Goal: Task Accomplishment & Management: Complete application form

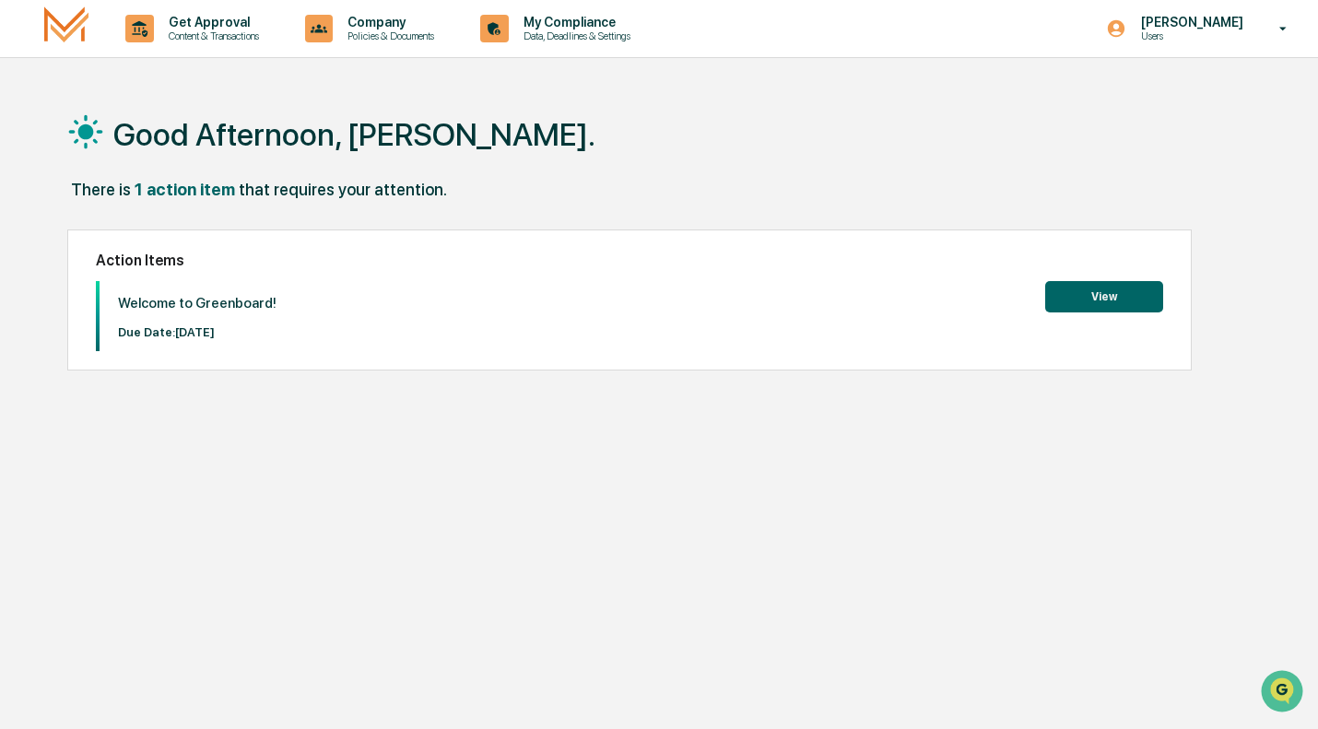
click at [1112, 298] on button "View" at bounding box center [1105, 296] width 118 height 31
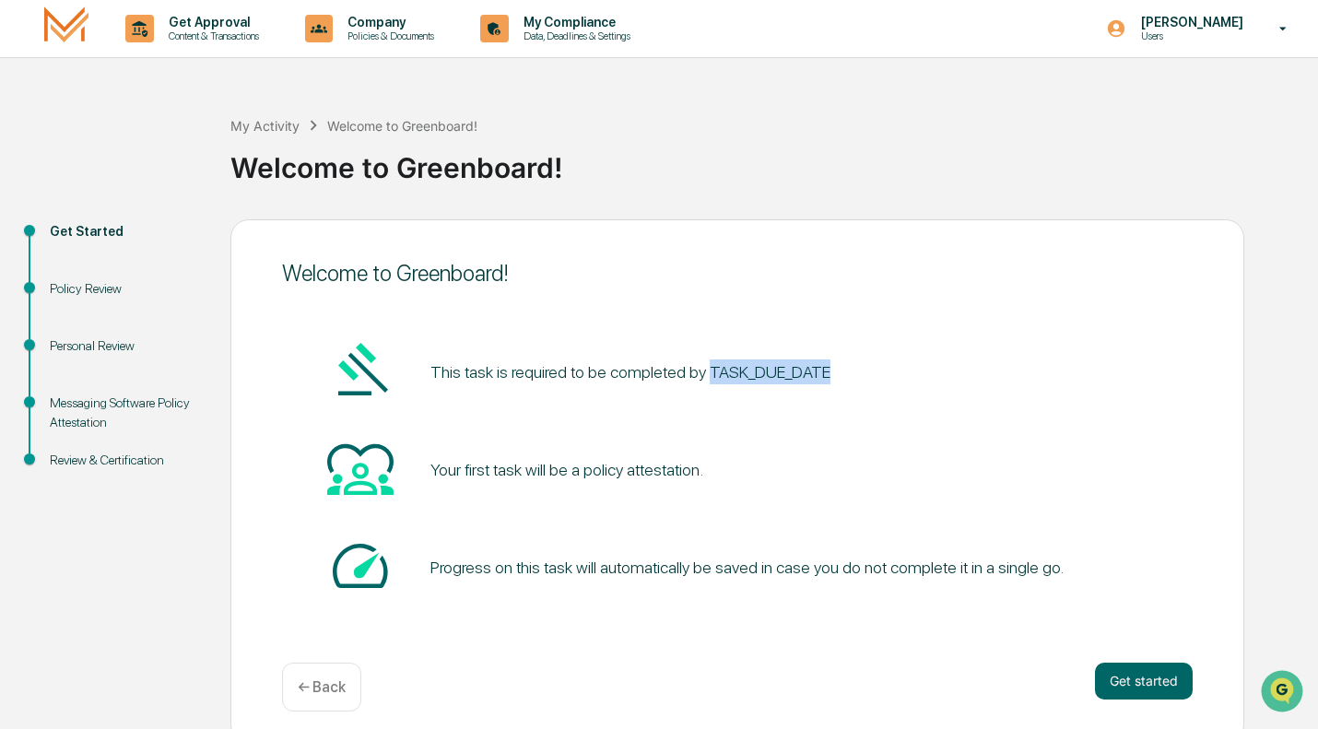
drag, startPoint x: 699, startPoint y: 371, endPoint x: 830, endPoint y: 370, distance: 130.9
click at [830, 370] on div "This task is required to be completed by TASK_DUE_DATE" at bounding box center [737, 372] width 911 height 70
click at [1132, 682] on button "Get started" at bounding box center [1144, 681] width 98 height 37
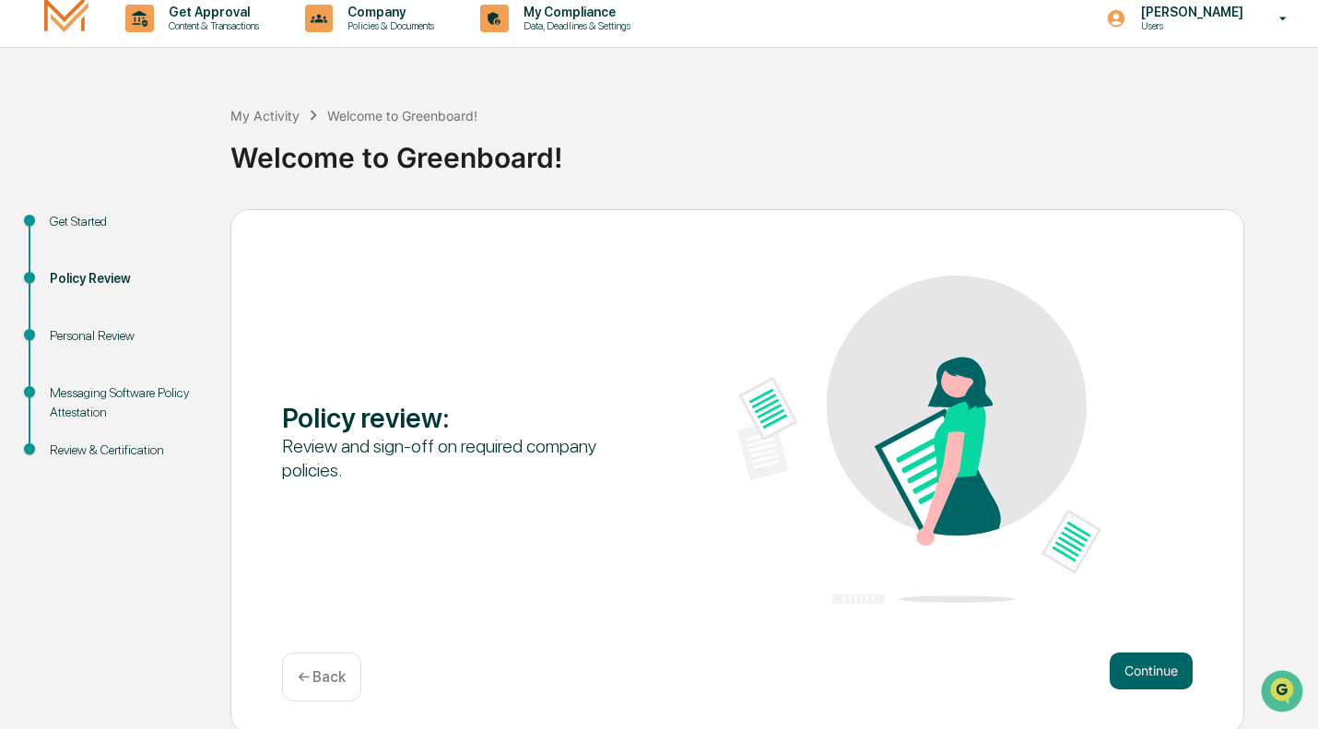
scroll to position [14, 0]
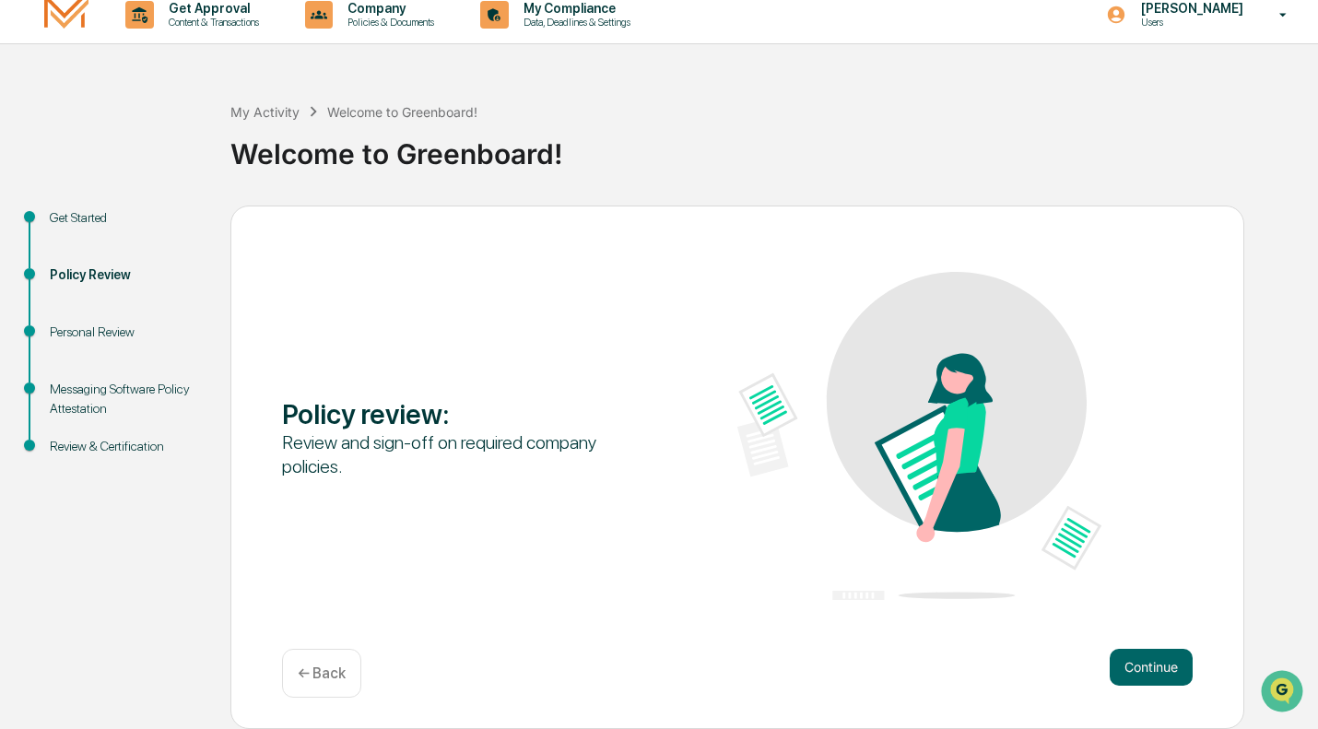
click at [1153, 667] on button "Continue" at bounding box center [1151, 667] width 83 height 37
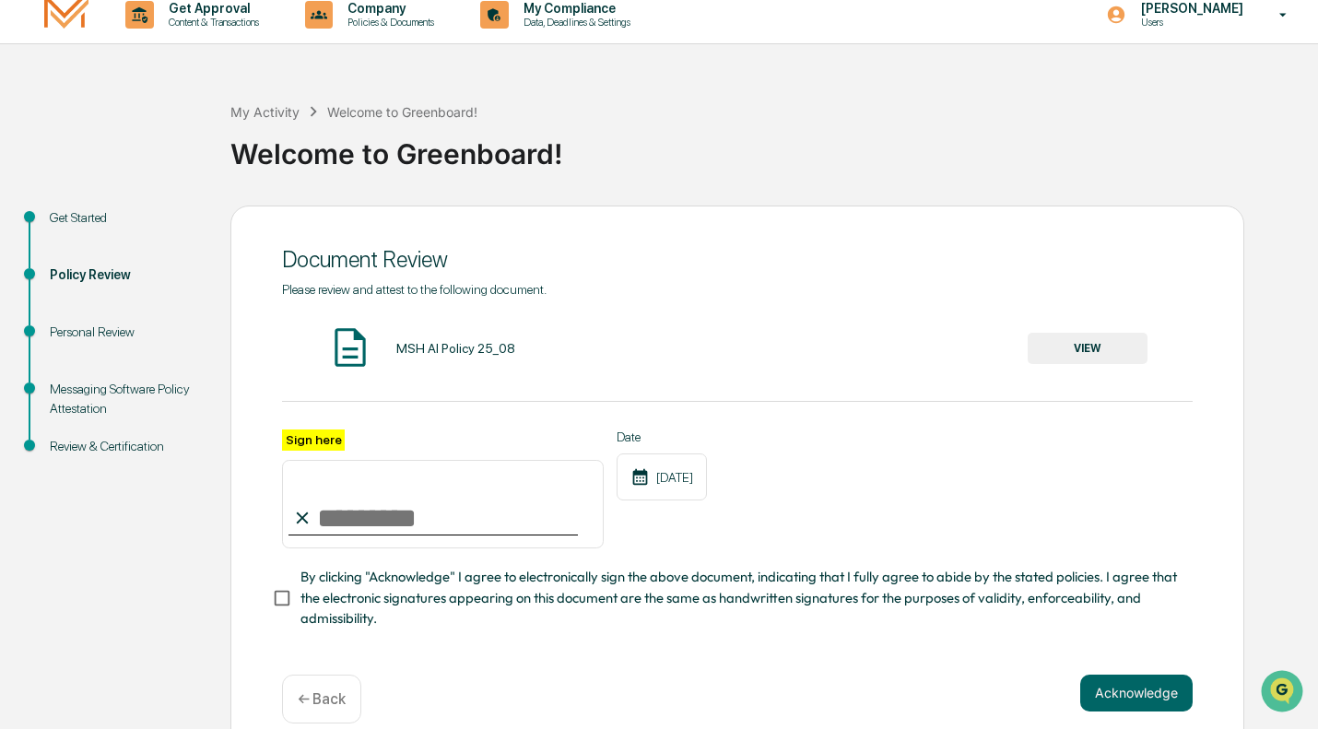
click at [1091, 349] on button "VIEW" at bounding box center [1088, 348] width 120 height 31
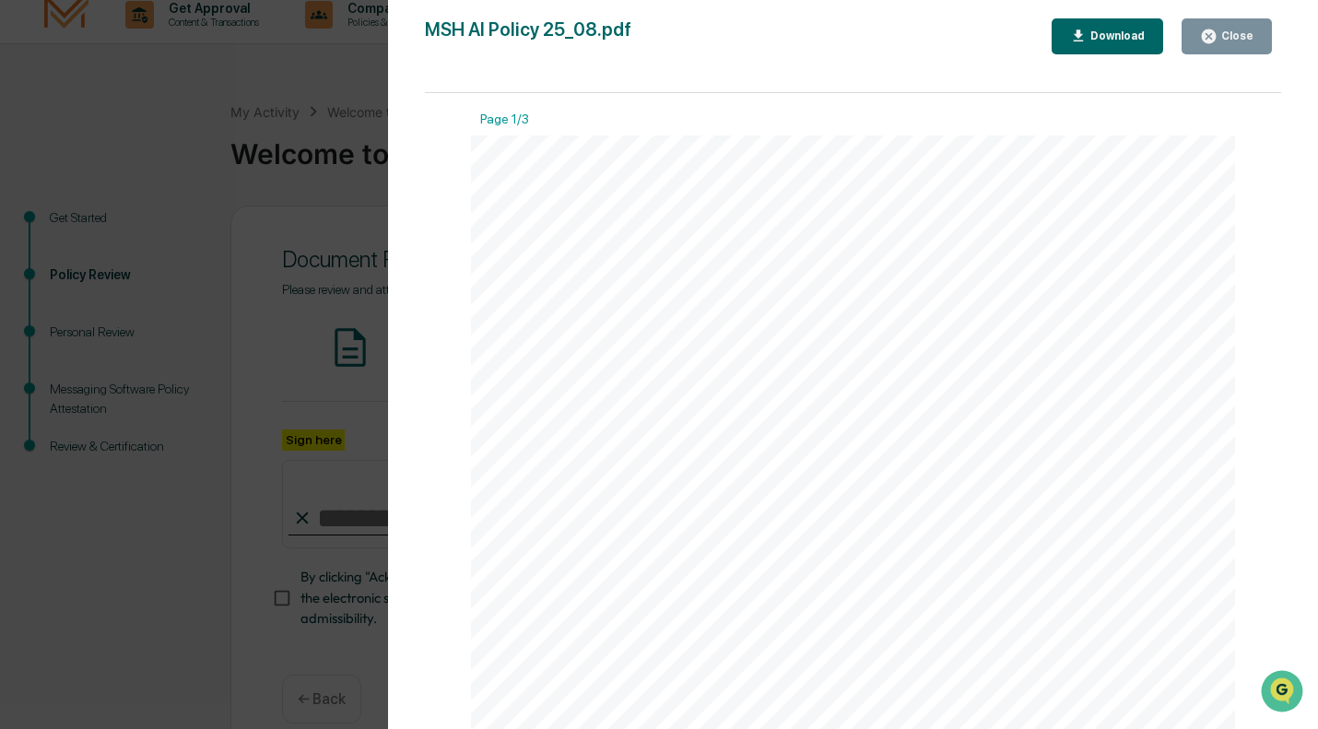
click at [1216, 30] on icon "button" at bounding box center [1209, 37] width 14 height 14
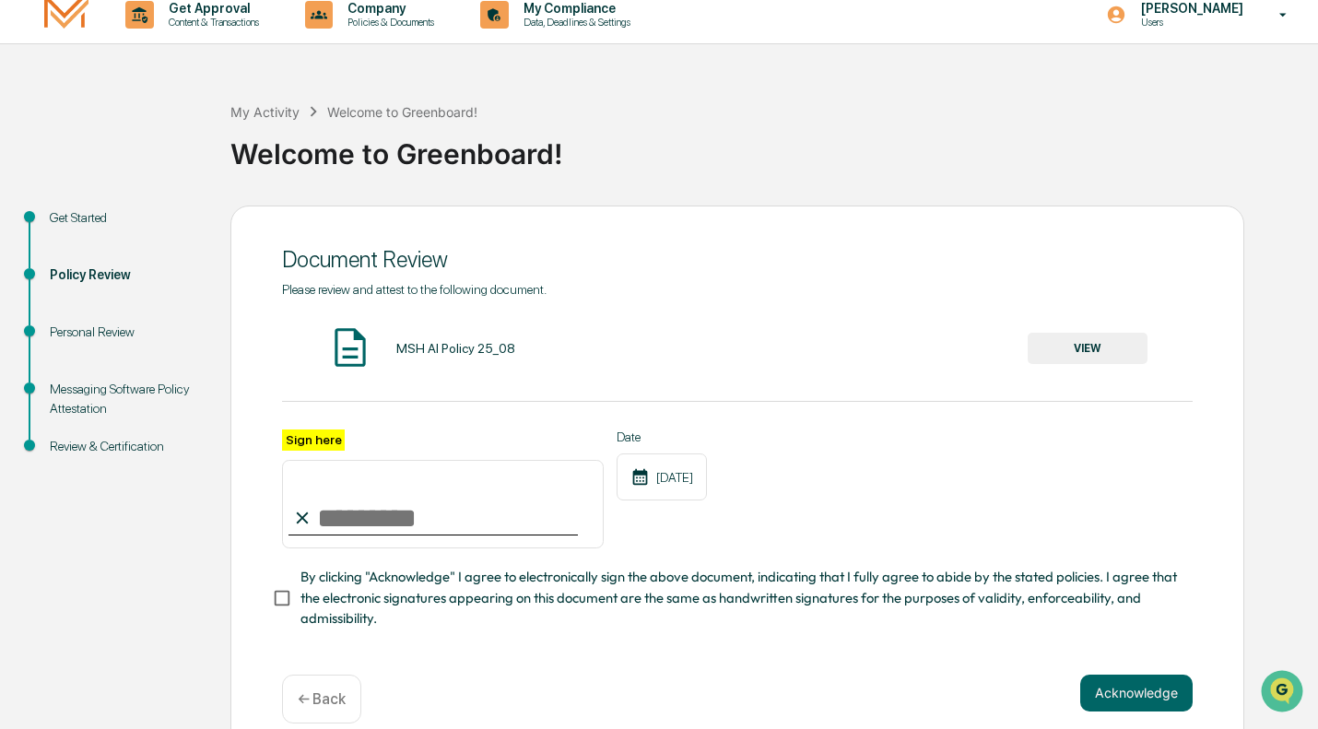
click at [323, 520] on input "Sign here" at bounding box center [443, 504] width 322 height 89
type input "**********"
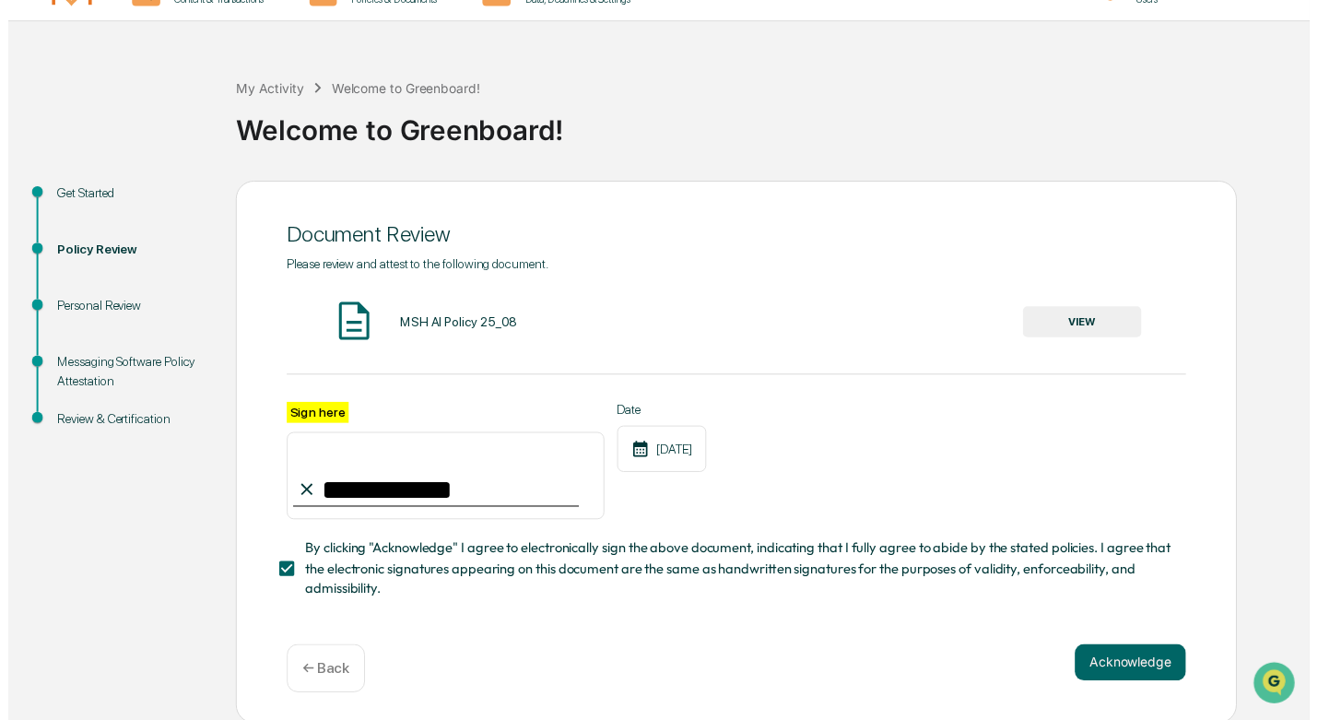
scroll to position [48, 0]
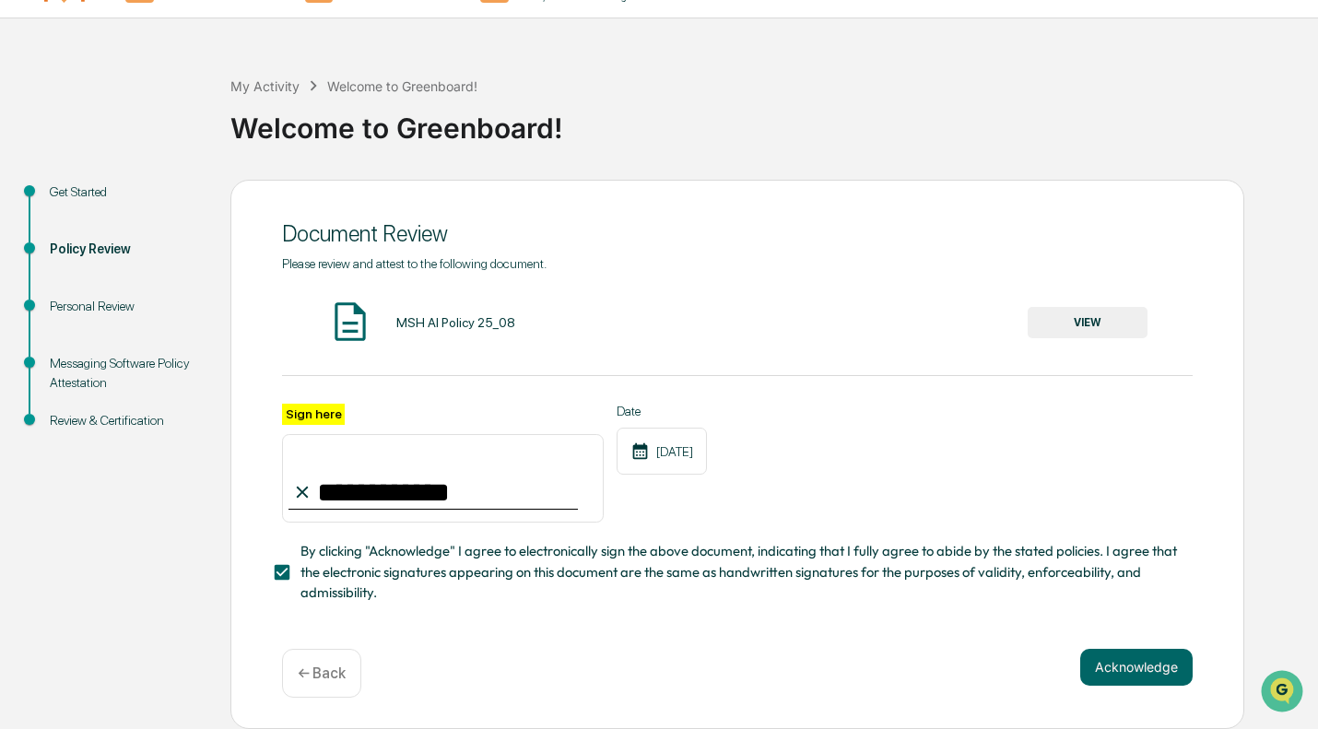
click at [1155, 674] on button "Acknowledge" at bounding box center [1137, 667] width 112 height 37
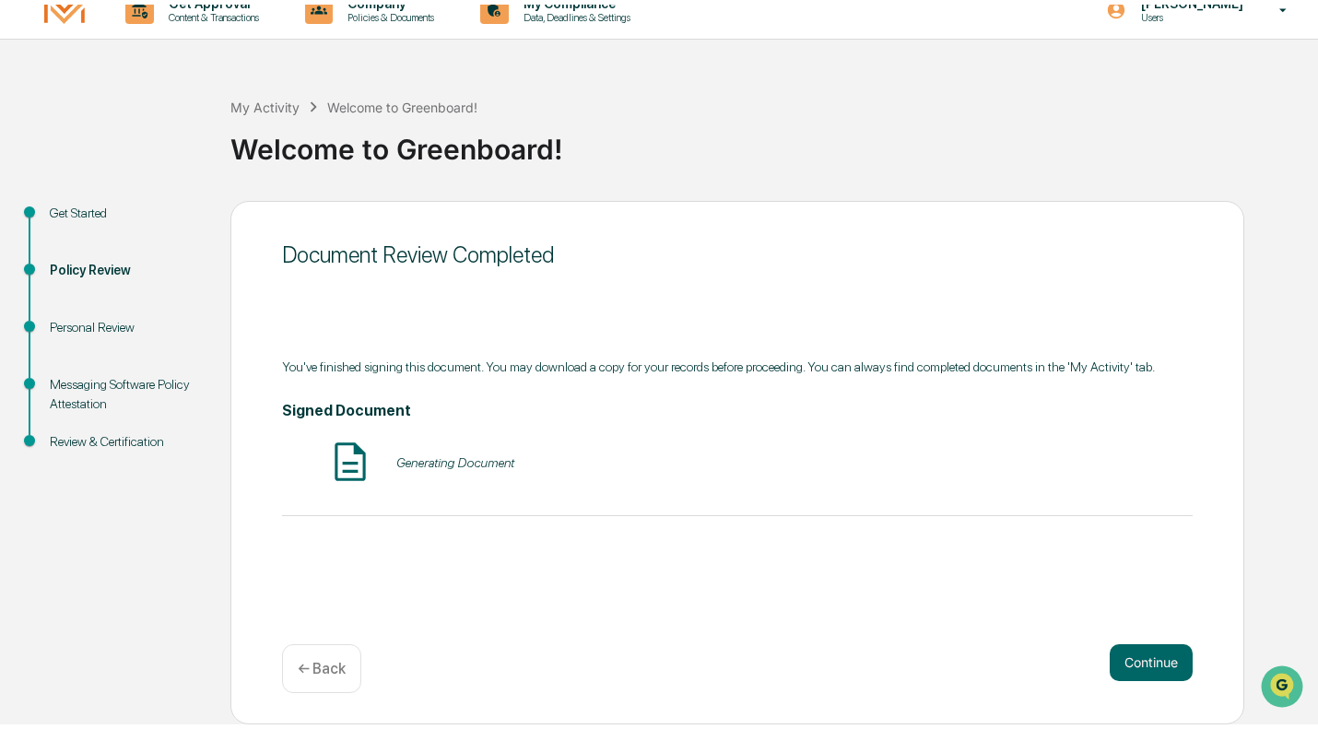
scroll to position [14, 0]
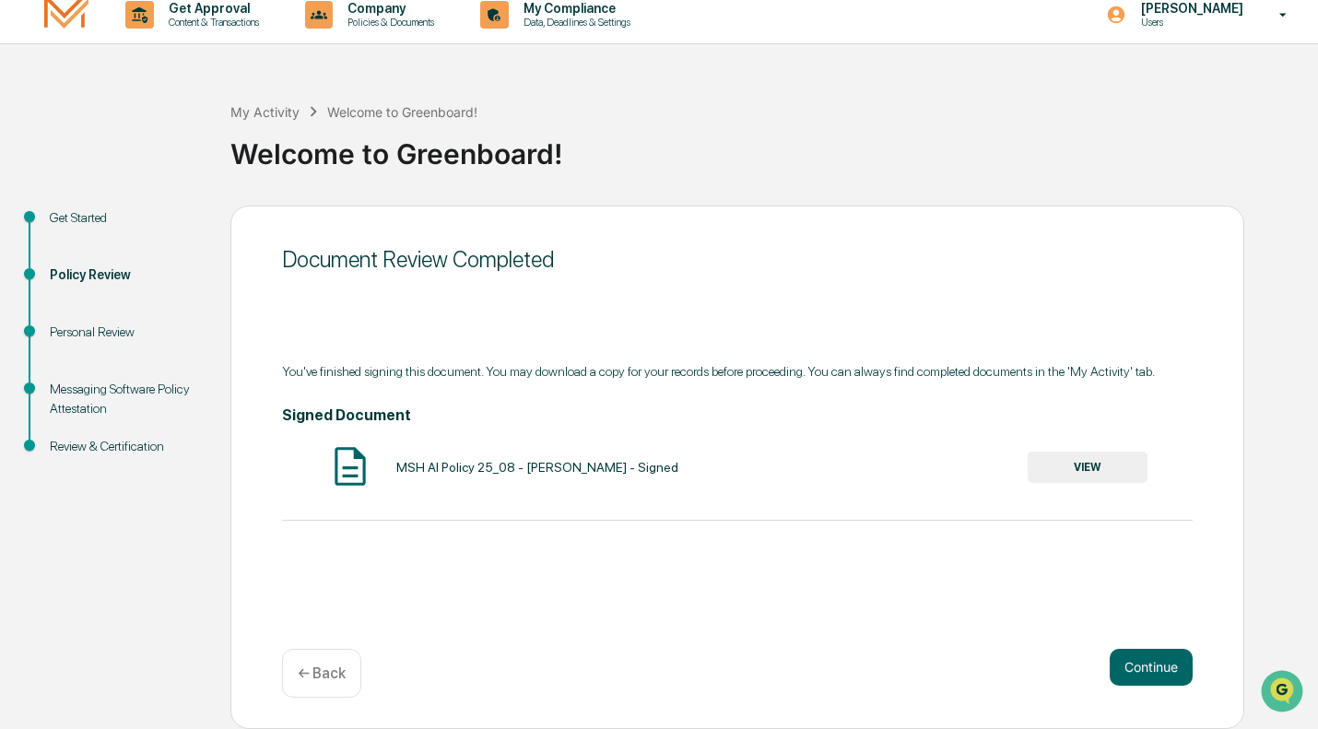
click at [1156, 664] on button "Continue" at bounding box center [1151, 667] width 83 height 37
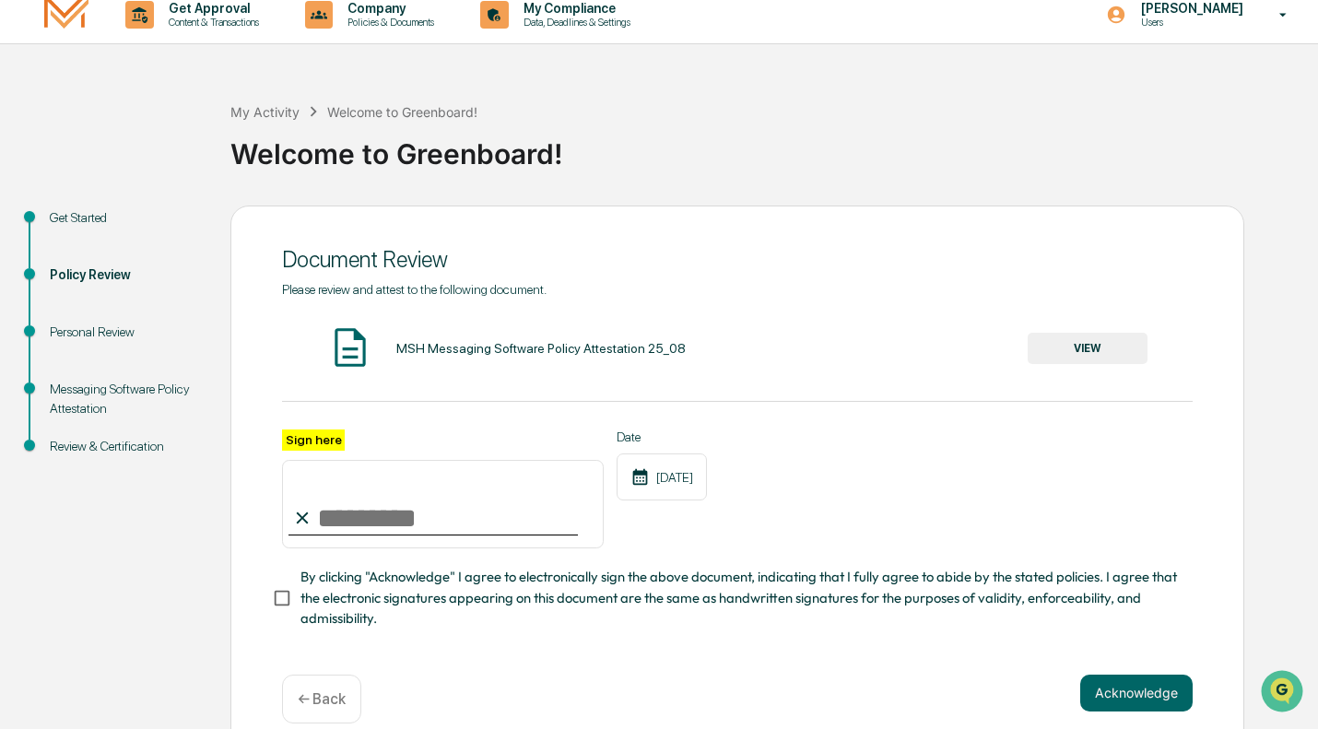
click at [1078, 354] on button "VIEW" at bounding box center [1088, 348] width 120 height 31
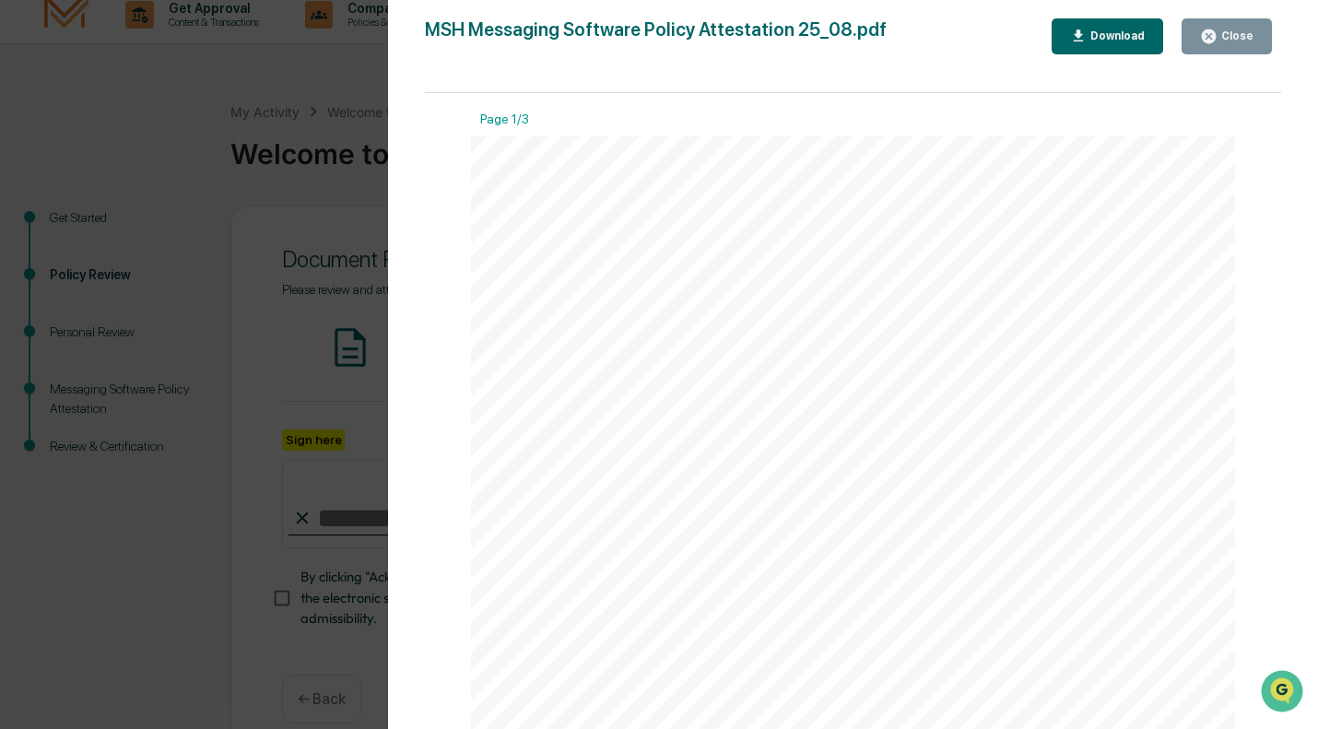
click at [1232, 41] on div "Close" at bounding box center [1236, 36] width 36 height 13
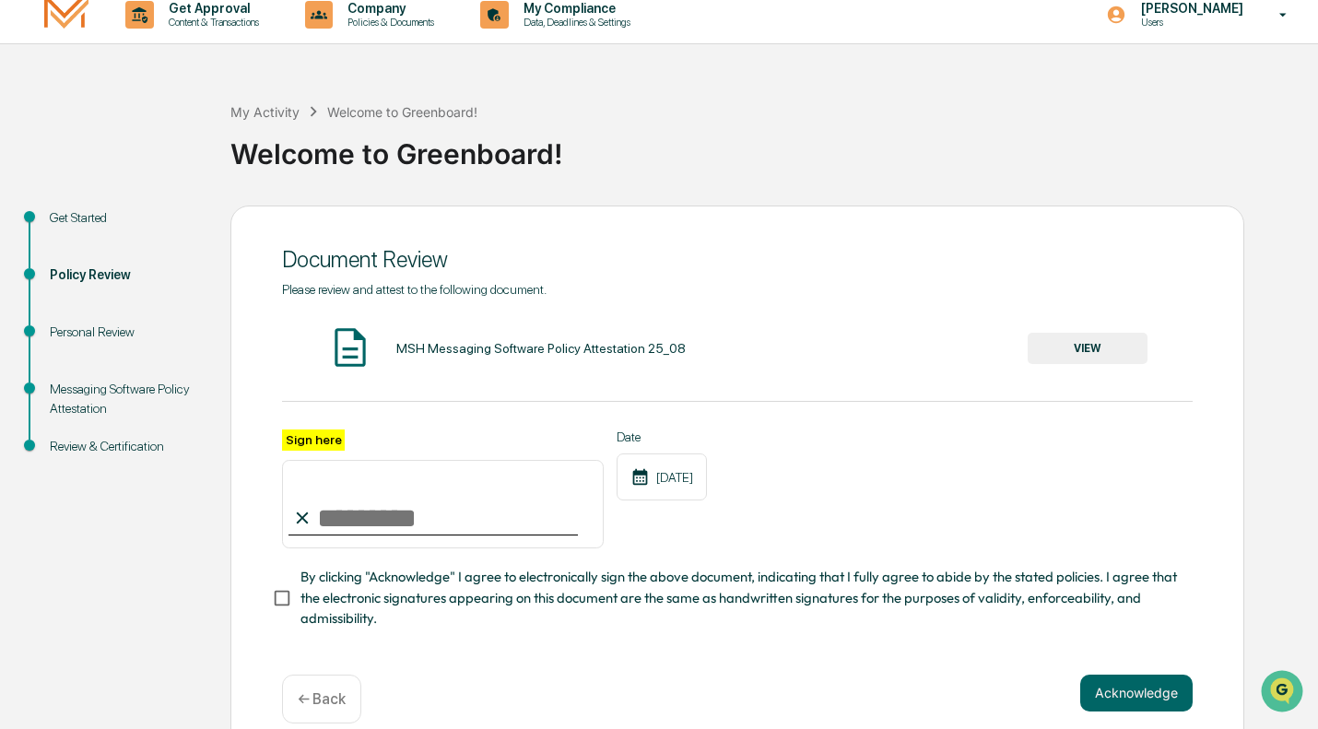
click at [1072, 348] on button "VIEW" at bounding box center [1088, 348] width 120 height 31
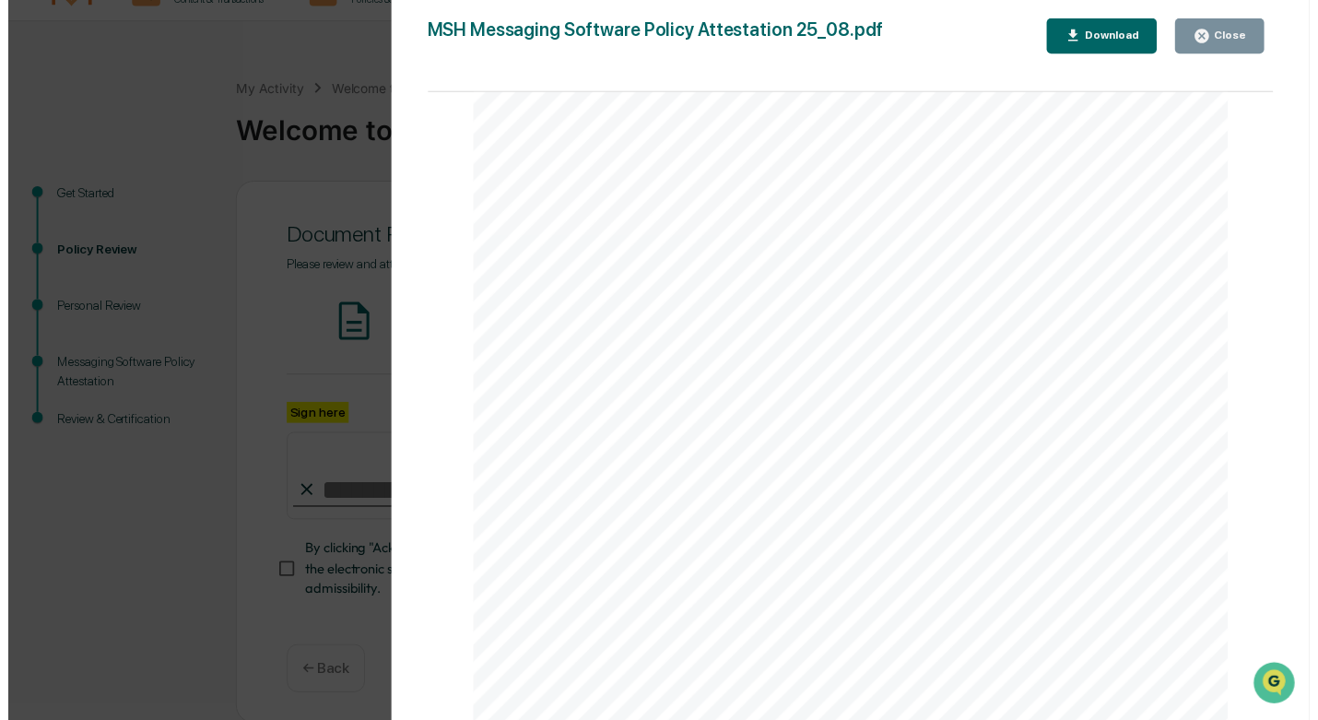
scroll to position [48, 0]
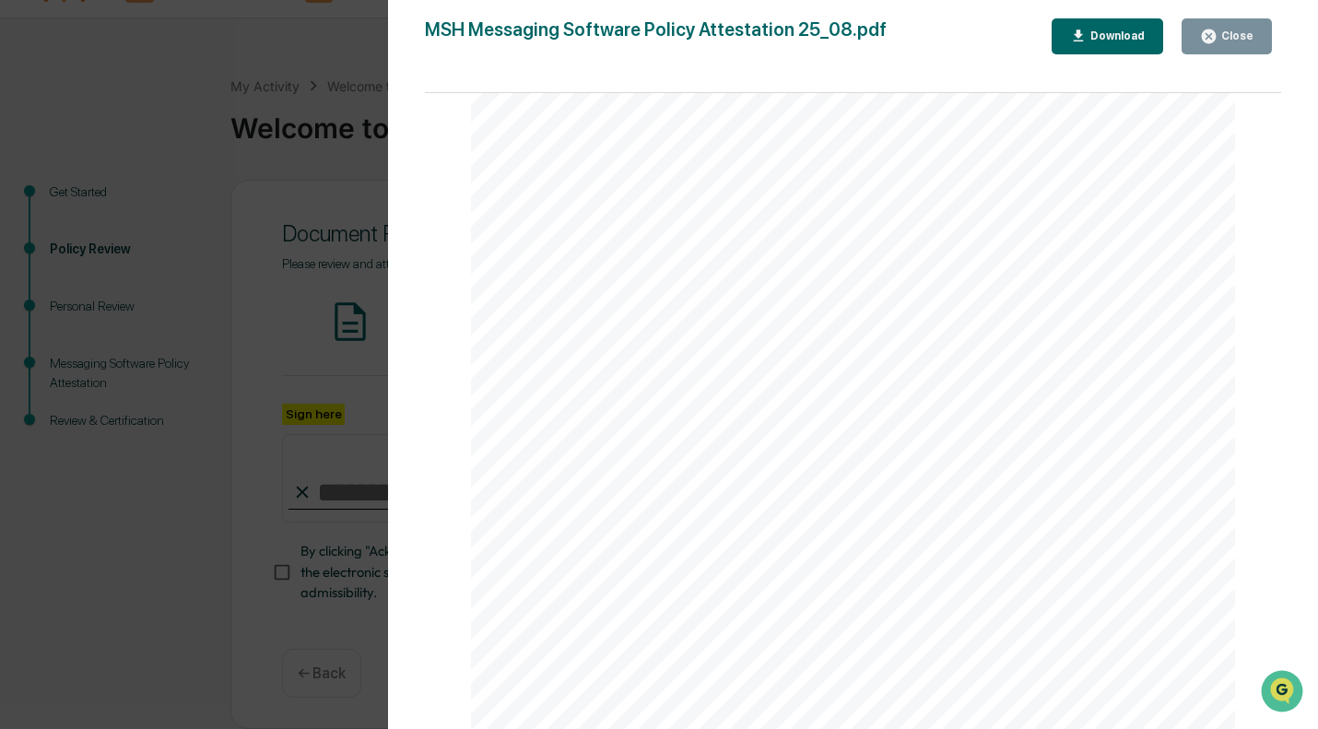
click at [1224, 31] on div "Close" at bounding box center [1236, 36] width 36 height 13
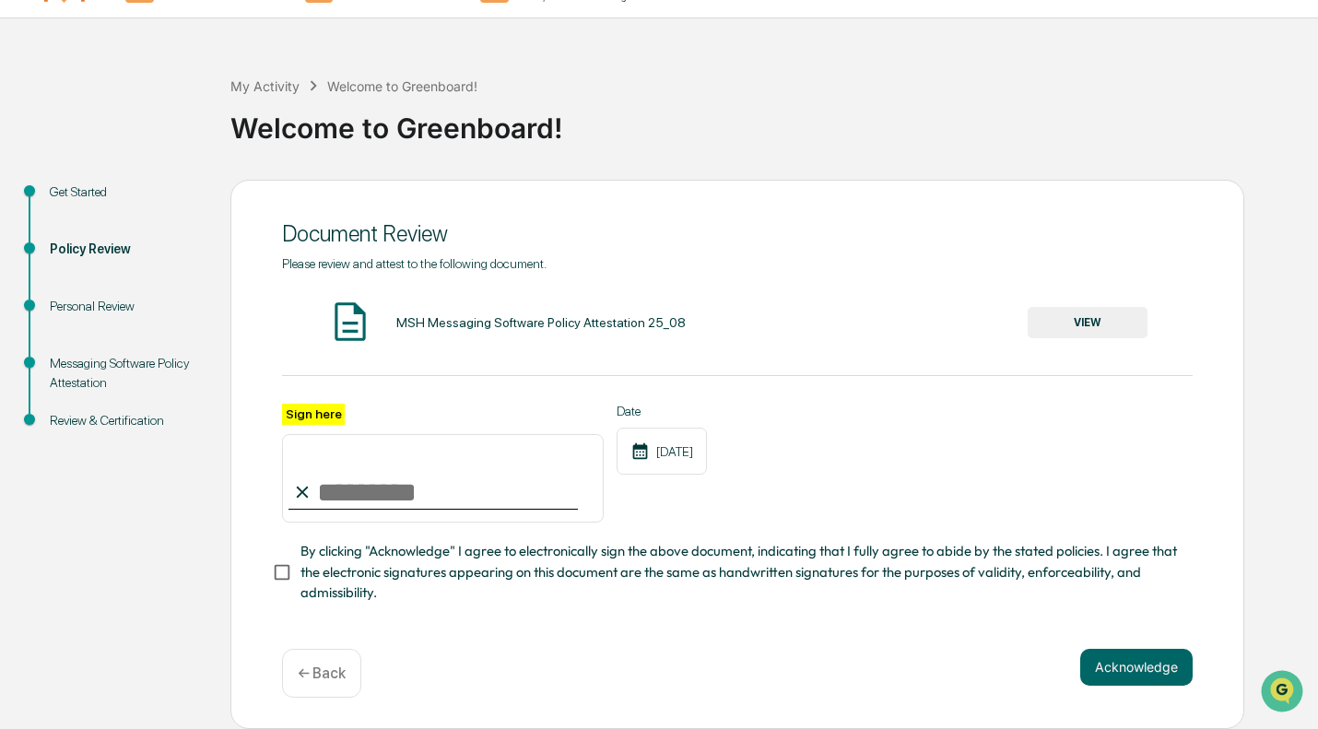
click at [336, 494] on input "Sign here" at bounding box center [443, 478] width 322 height 89
type input "**********"
click at [1166, 668] on button "Acknowledge" at bounding box center [1137, 667] width 112 height 37
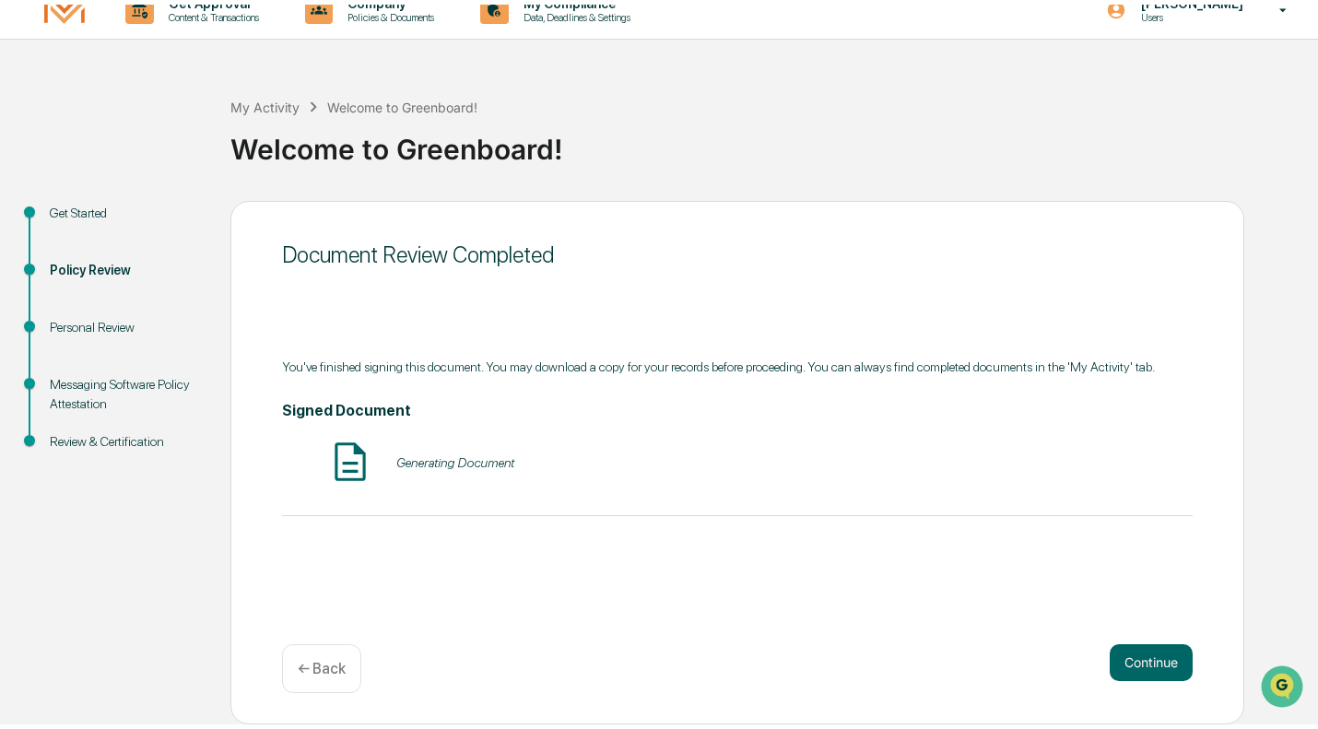
scroll to position [14, 0]
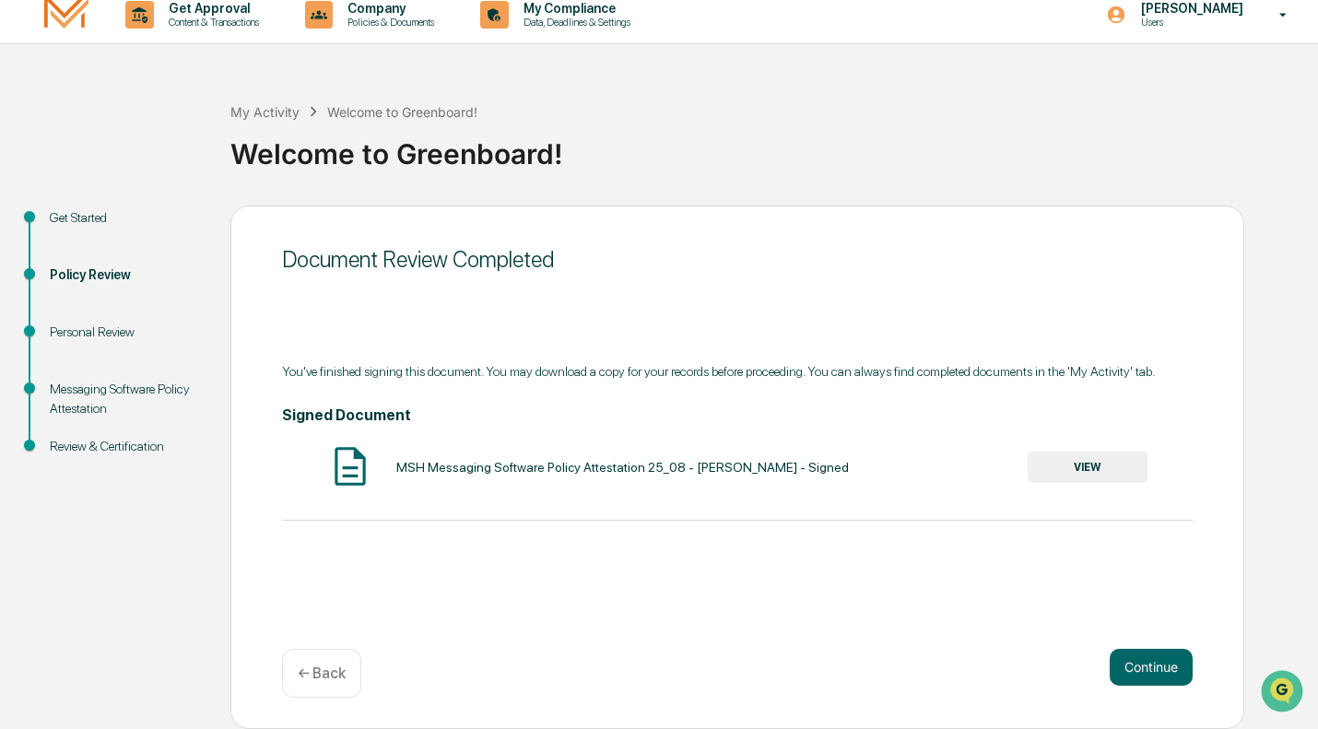
click at [1151, 661] on button "Continue" at bounding box center [1151, 667] width 83 height 37
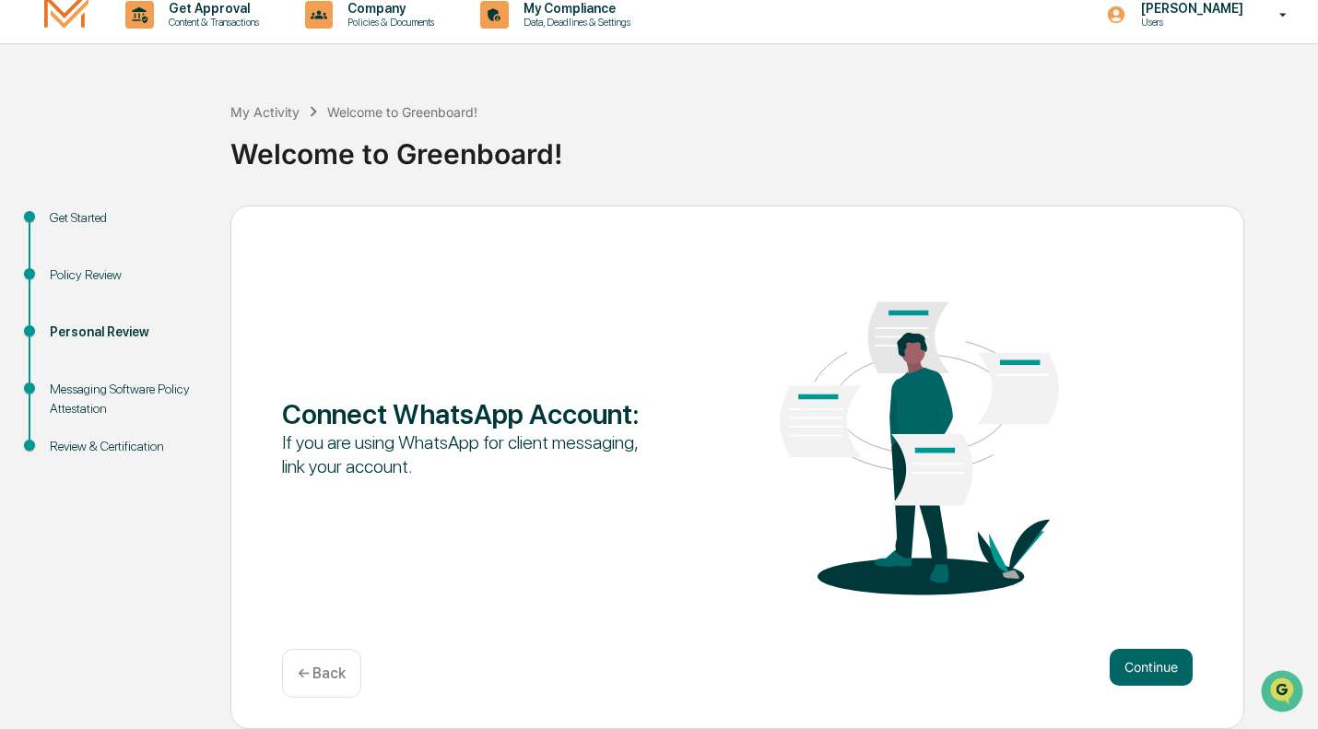
click at [1157, 666] on button "Continue" at bounding box center [1151, 667] width 83 height 37
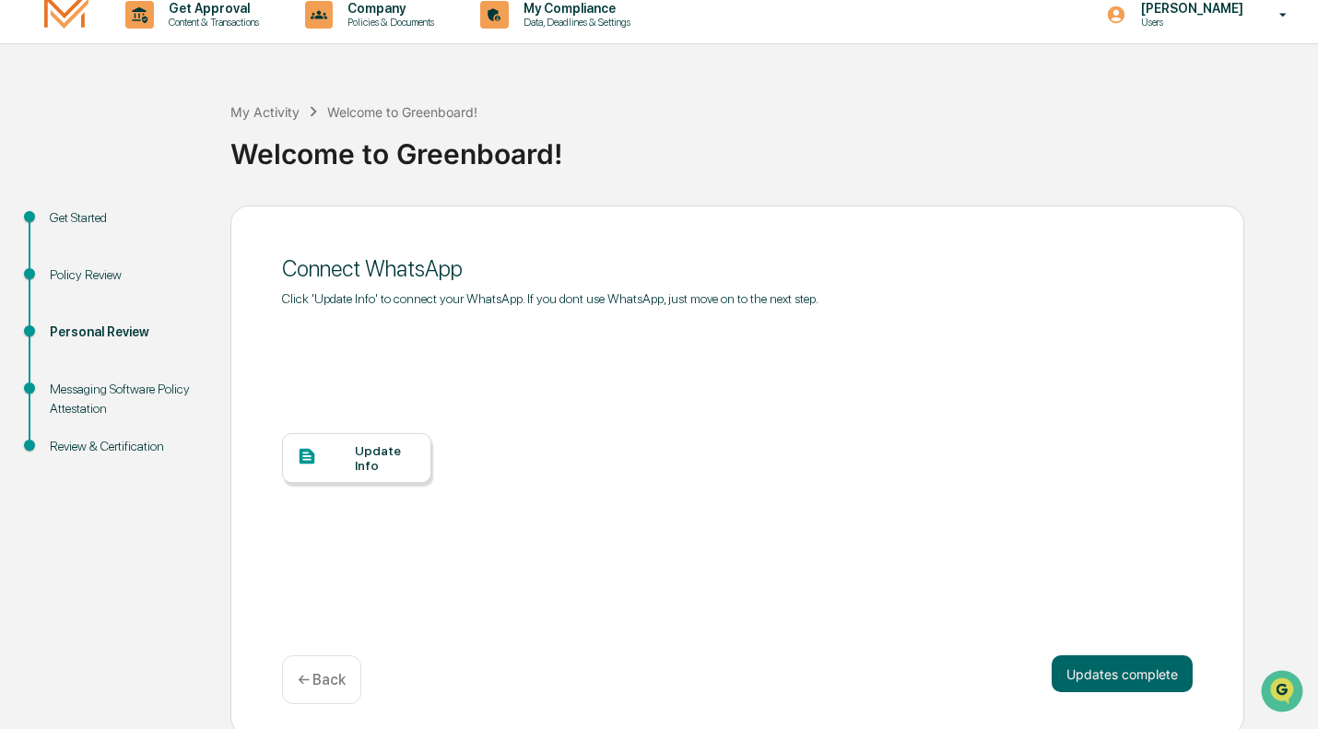
click at [365, 461] on div "Update Info" at bounding box center [386, 458] width 62 height 30
click at [1130, 676] on button "Updates complete" at bounding box center [1122, 674] width 141 height 37
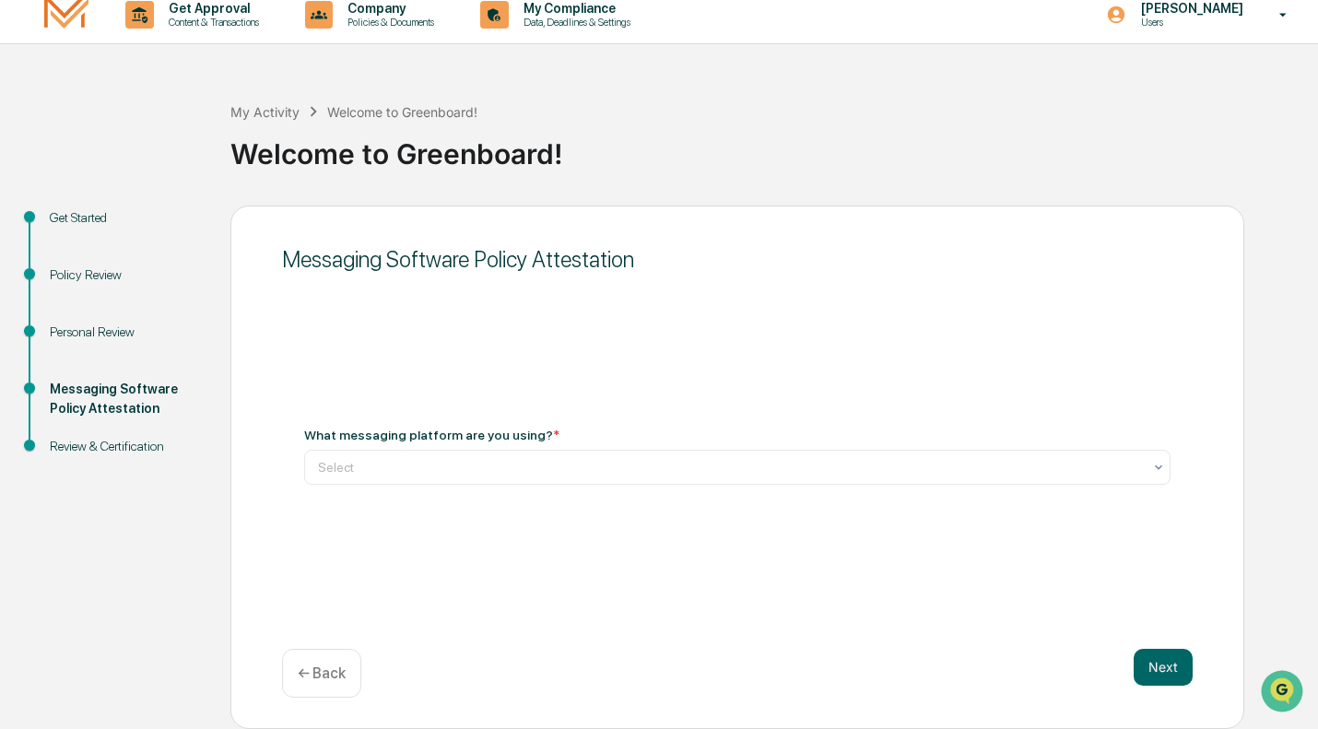
click at [497, 470] on div at bounding box center [730, 467] width 824 height 18
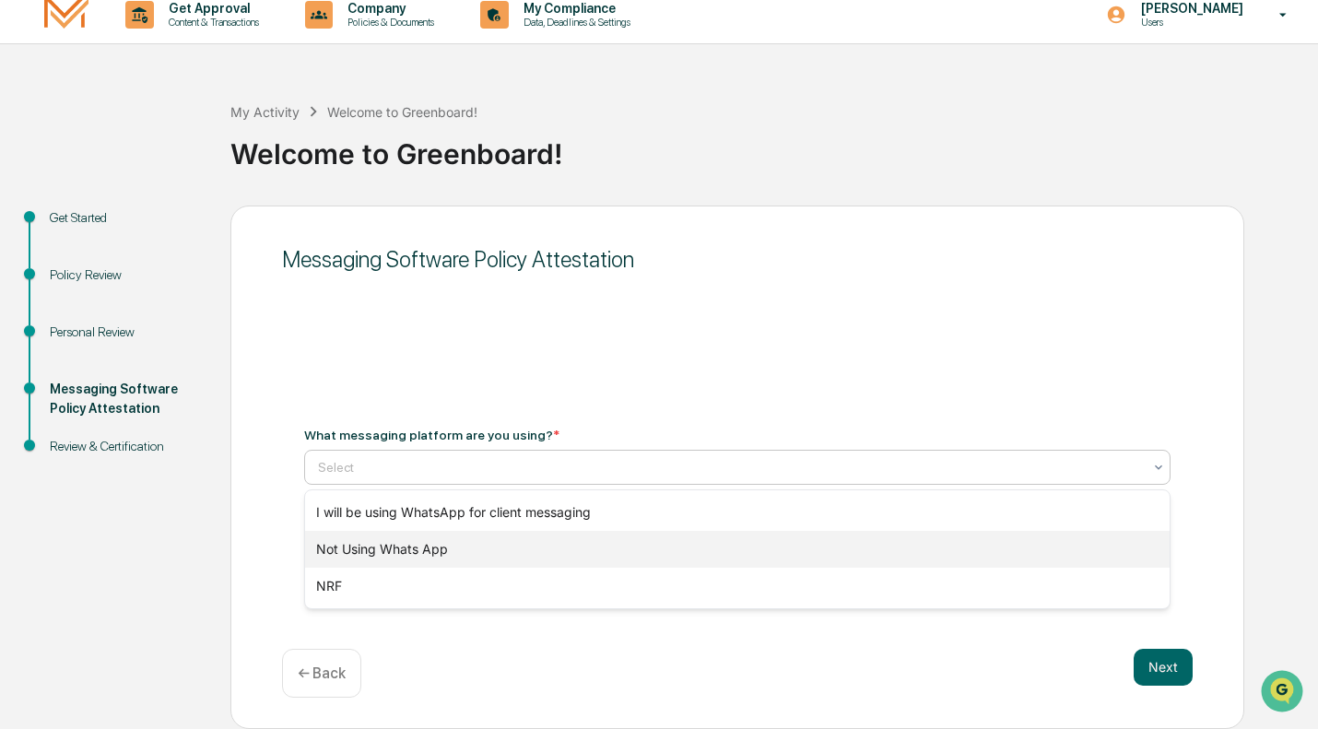
click at [498, 549] on div "Not Using Whats App" at bounding box center [737, 549] width 865 height 37
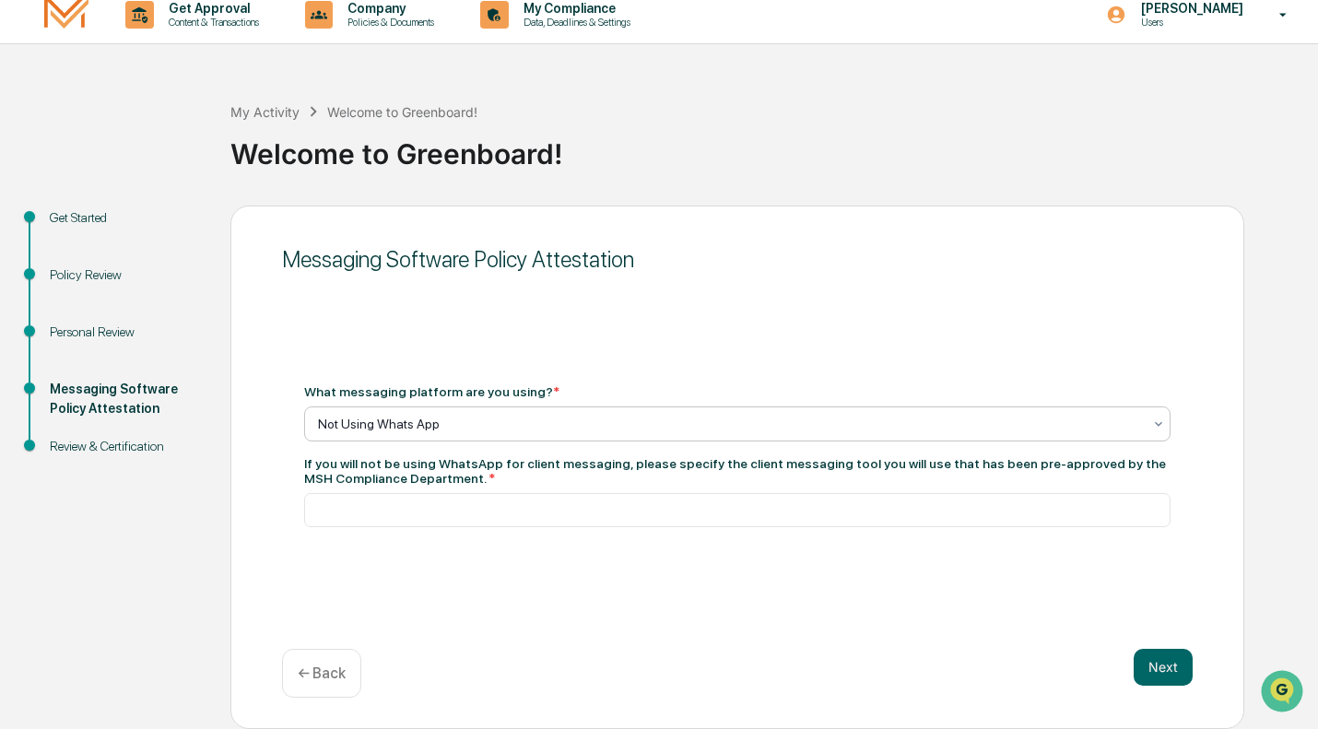
click at [323, 681] on p "← Back" at bounding box center [322, 674] width 48 height 18
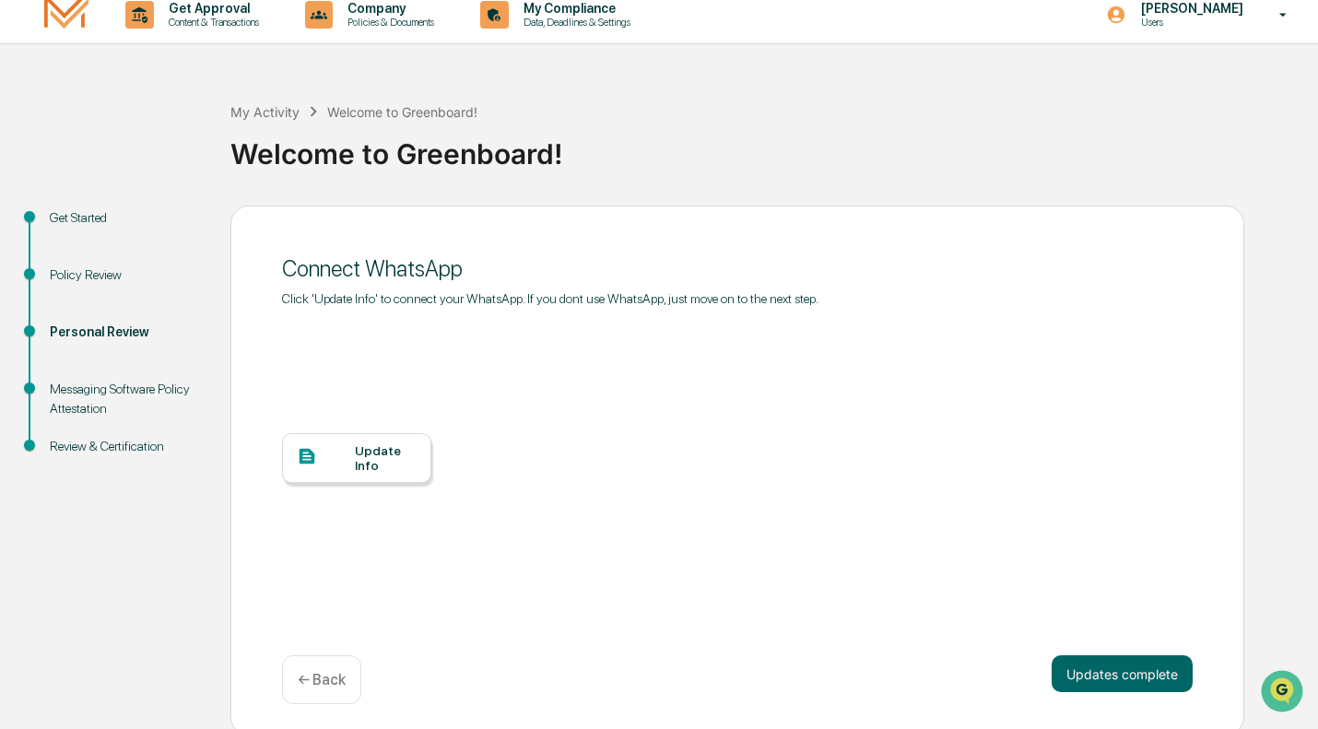
click at [372, 452] on div "Update Info" at bounding box center [386, 458] width 62 height 30
click at [1101, 675] on button "Updates complete" at bounding box center [1122, 674] width 141 height 37
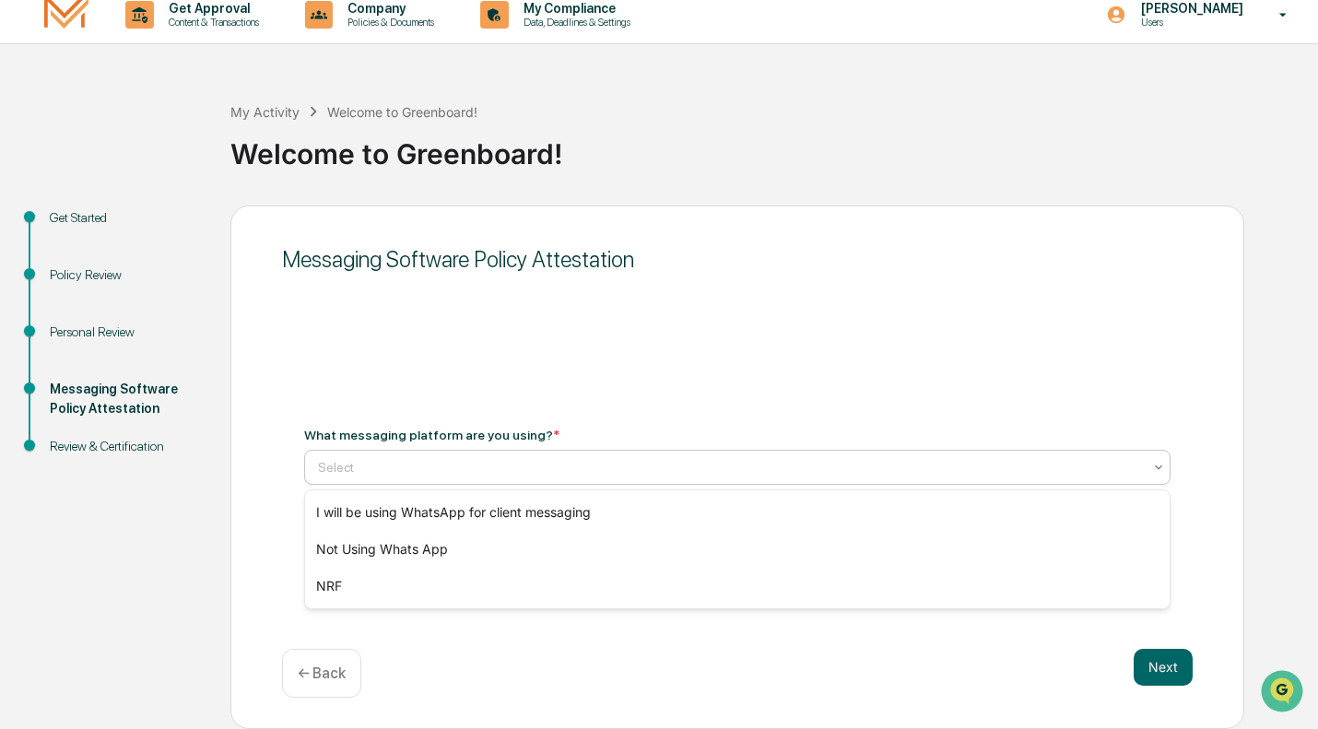
click at [522, 469] on div at bounding box center [730, 467] width 824 height 18
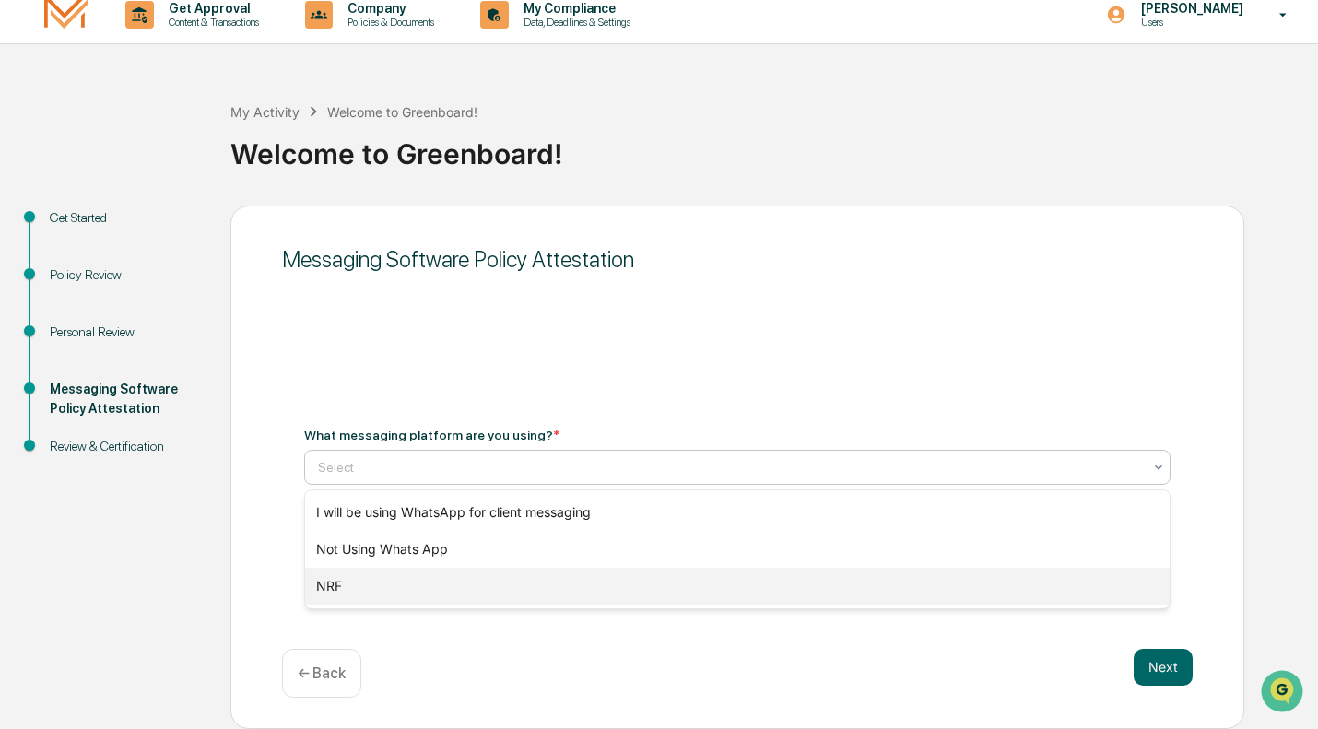
click at [467, 588] on div "NRF" at bounding box center [737, 586] width 865 height 37
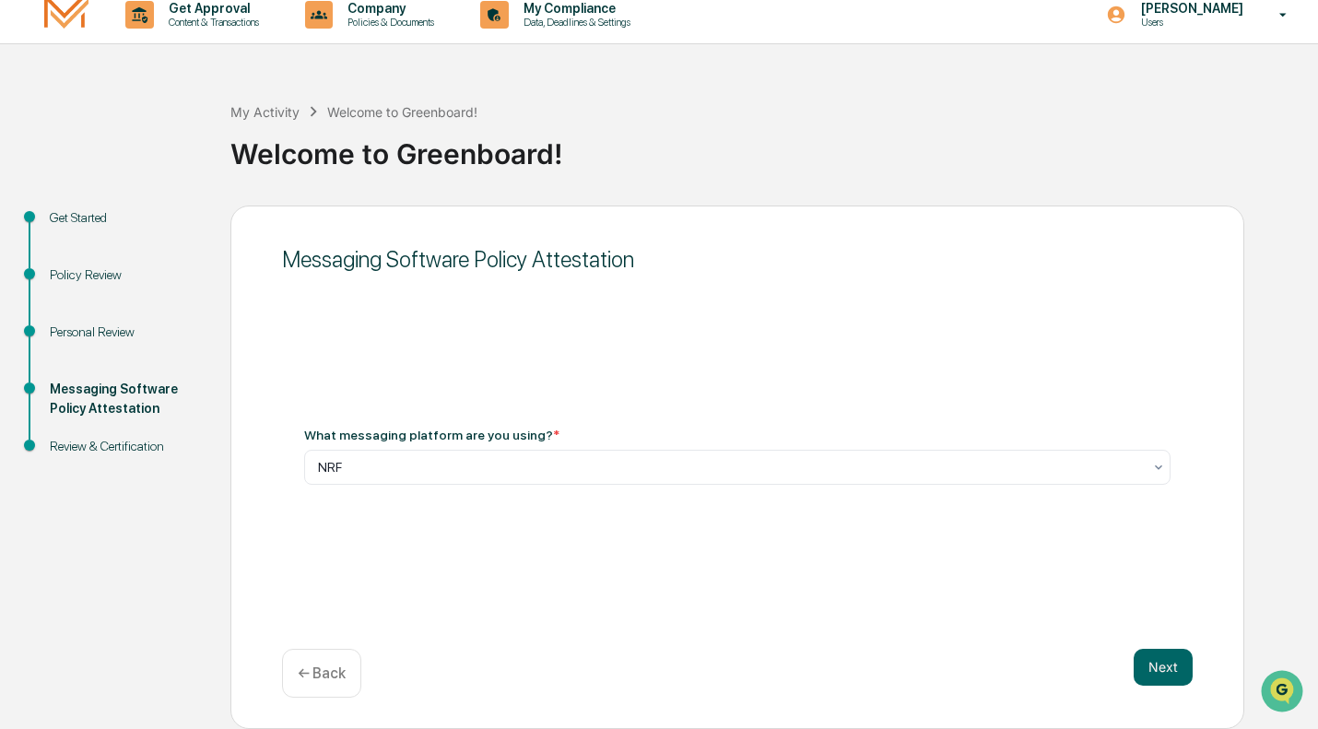
click at [1161, 665] on button "Next" at bounding box center [1163, 667] width 59 height 37
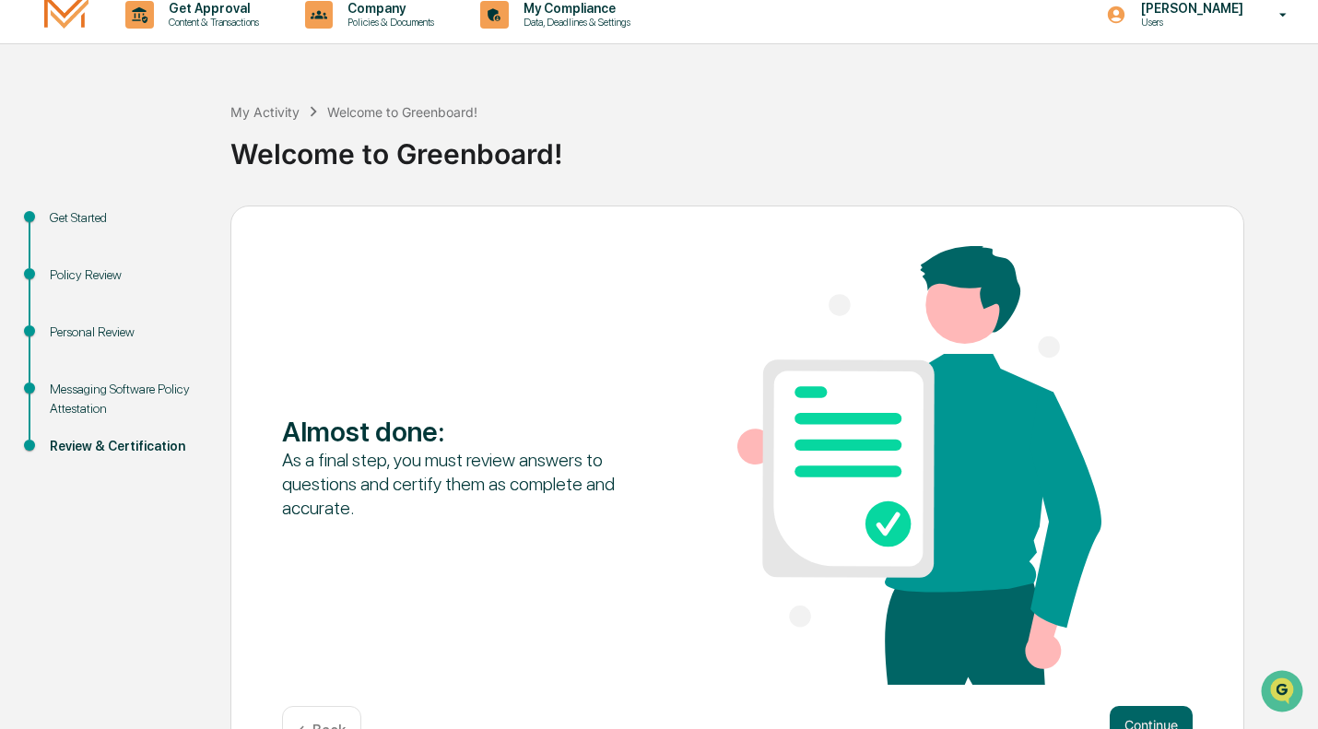
scroll to position [72, 0]
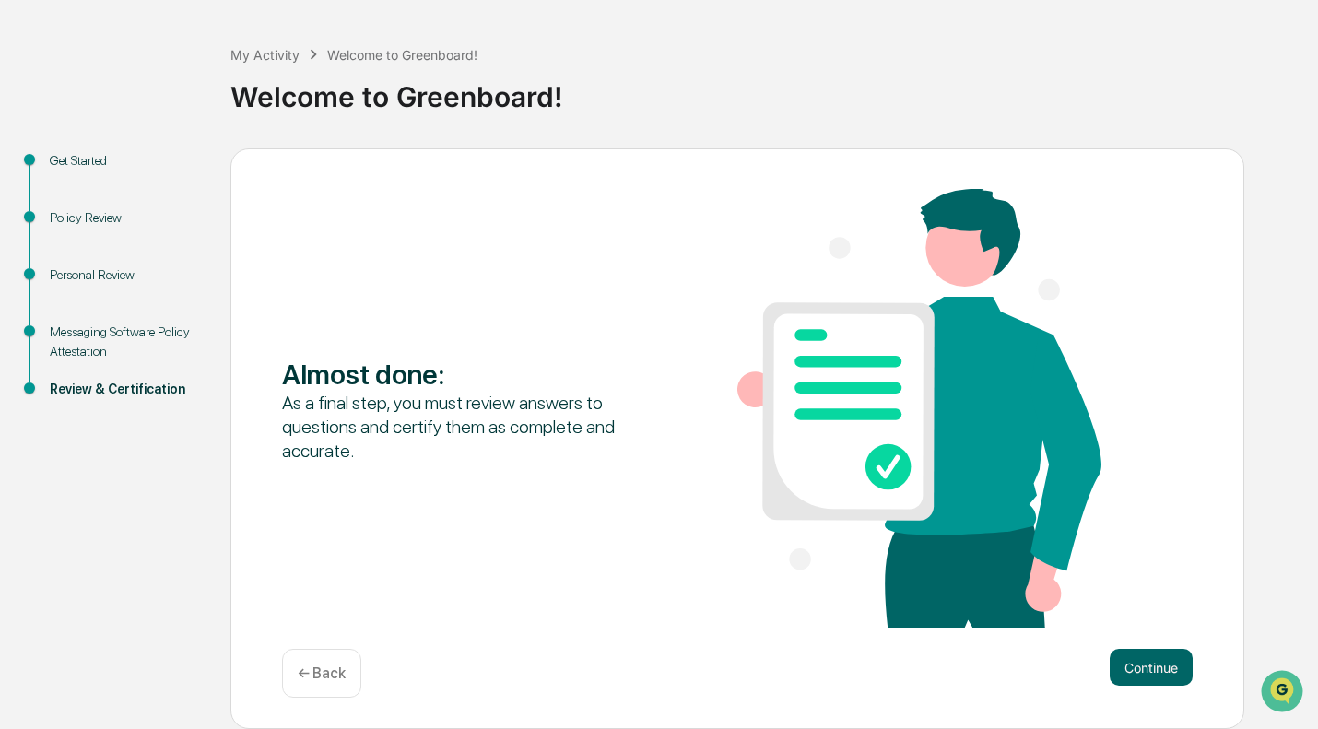
click at [1142, 659] on button "Continue" at bounding box center [1151, 667] width 83 height 37
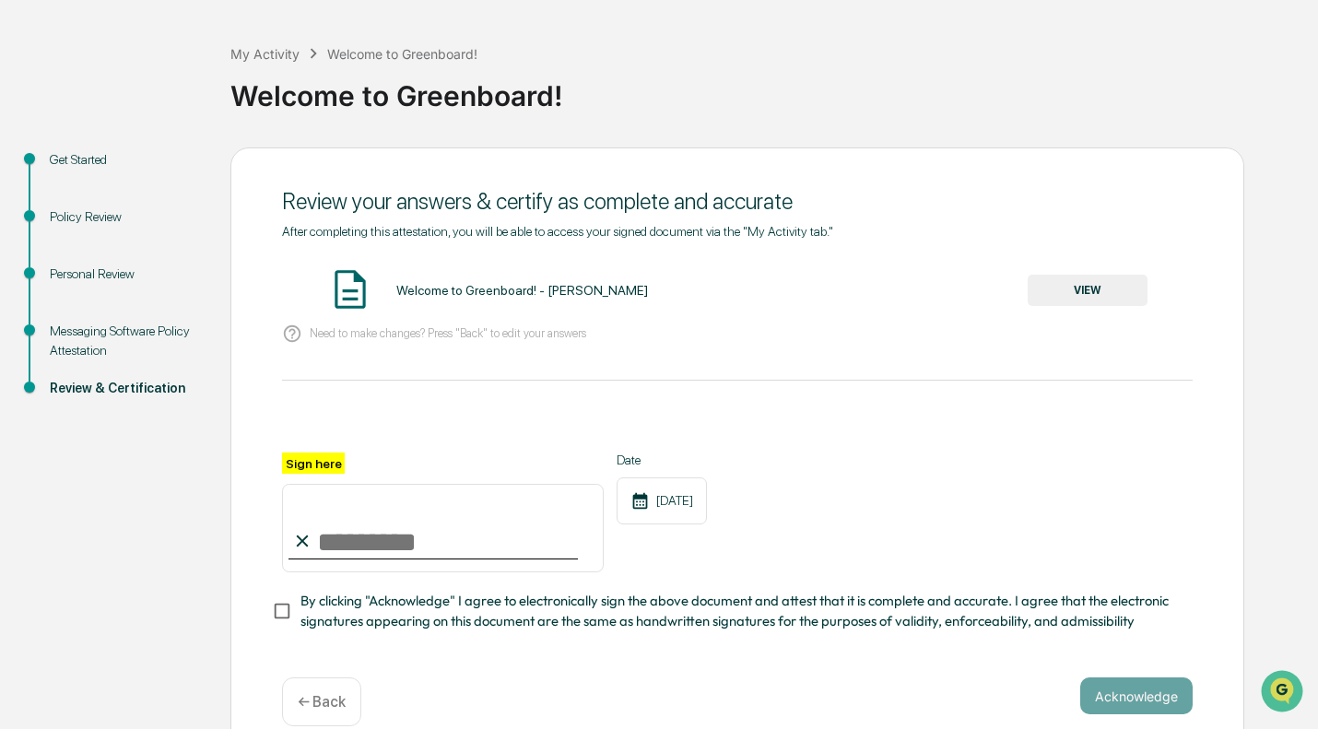
click at [1090, 286] on button "VIEW" at bounding box center [1088, 290] width 120 height 31
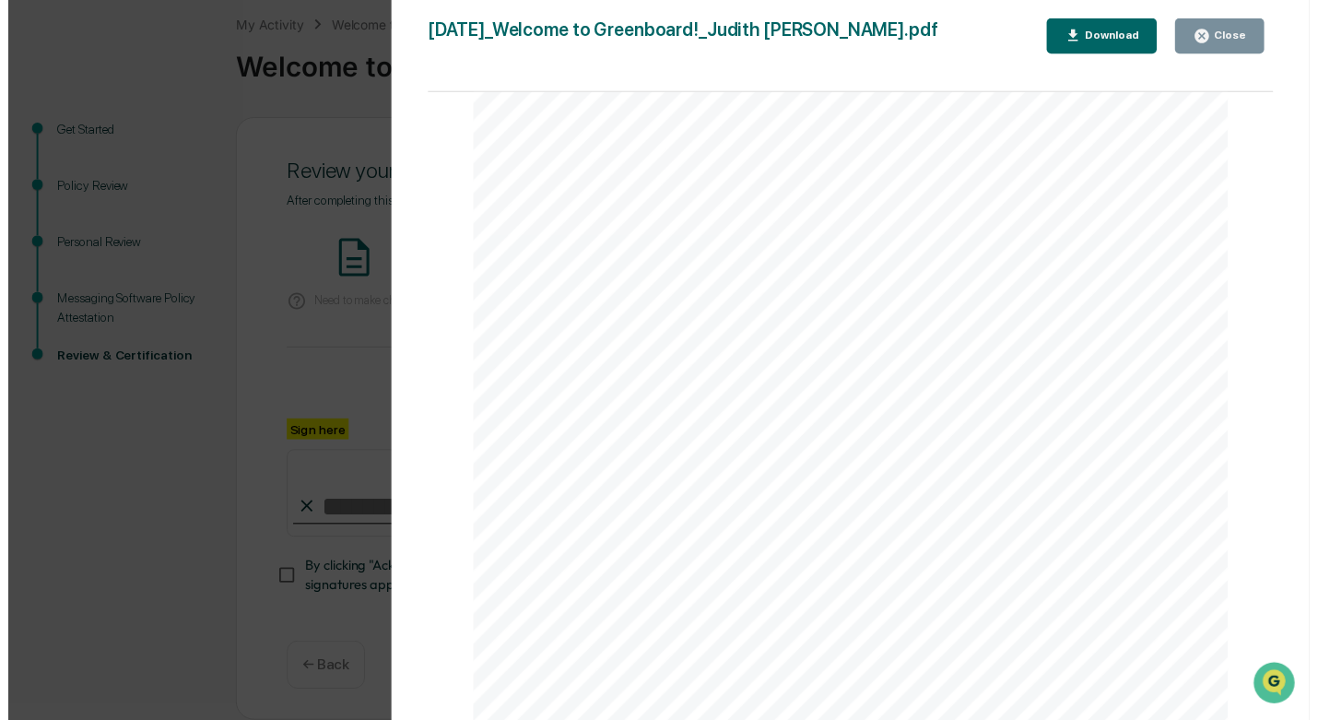
scroll to position [109, 0]
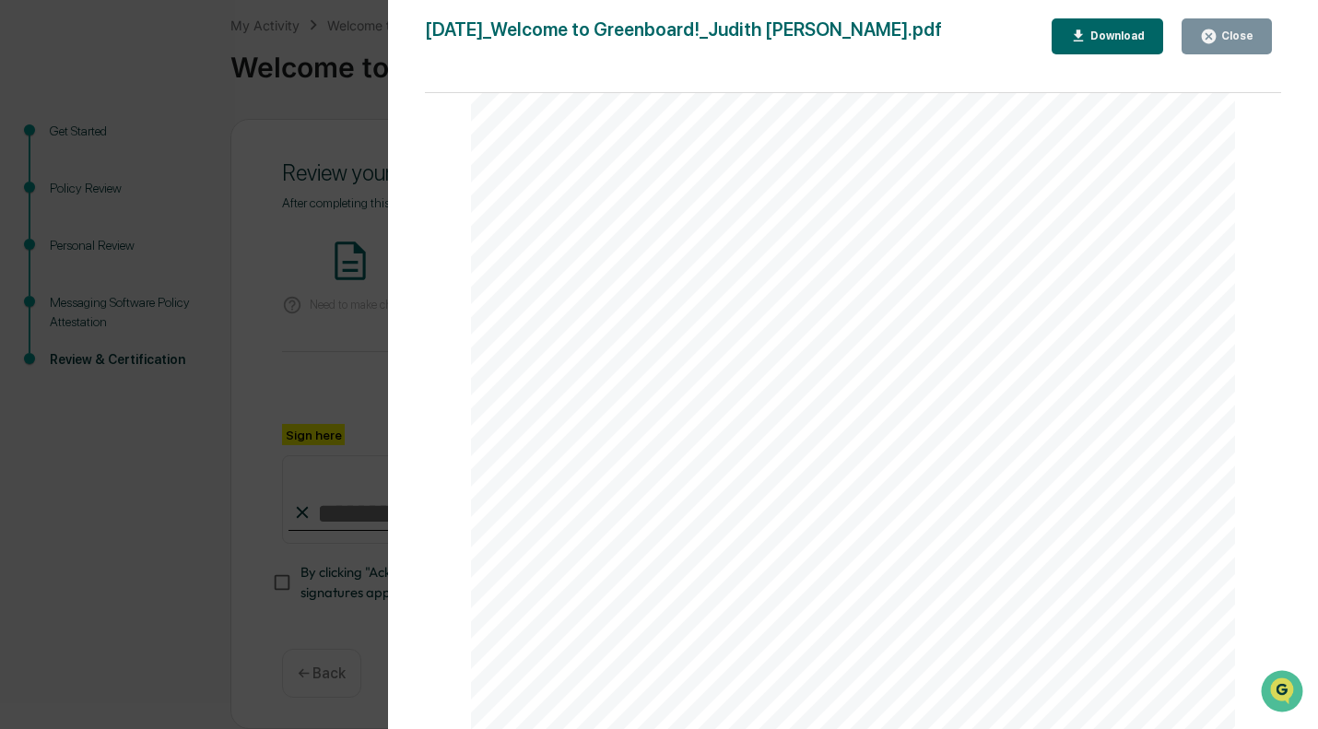
click at [1228, 39] on div "Close" at bounding box center [1236, 36] width 36 height 13
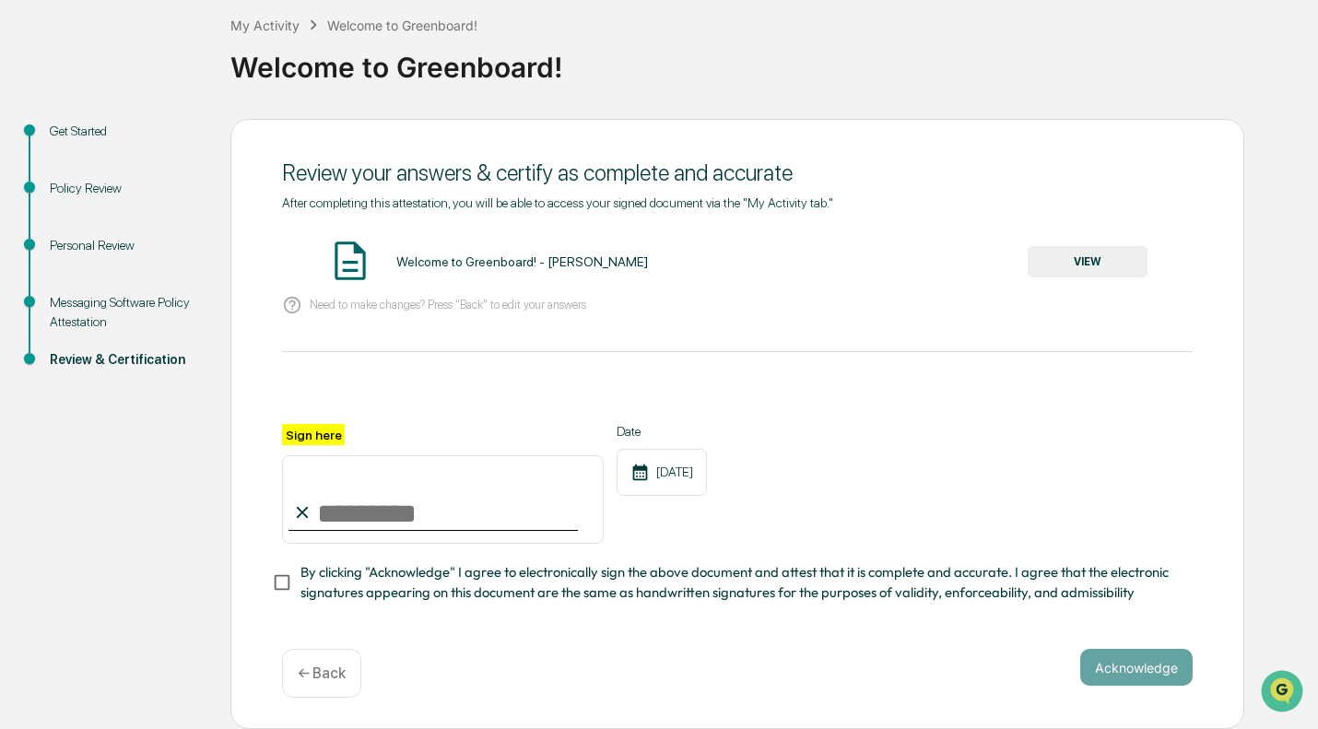
click at [378, 519] on input "Sign here" at bounding box center [443, 499] width 322 height 89
type input "**********"
click at [1146, 673] on button "Acknowledge" at bounding box center [1137, 667] width 112 height 37
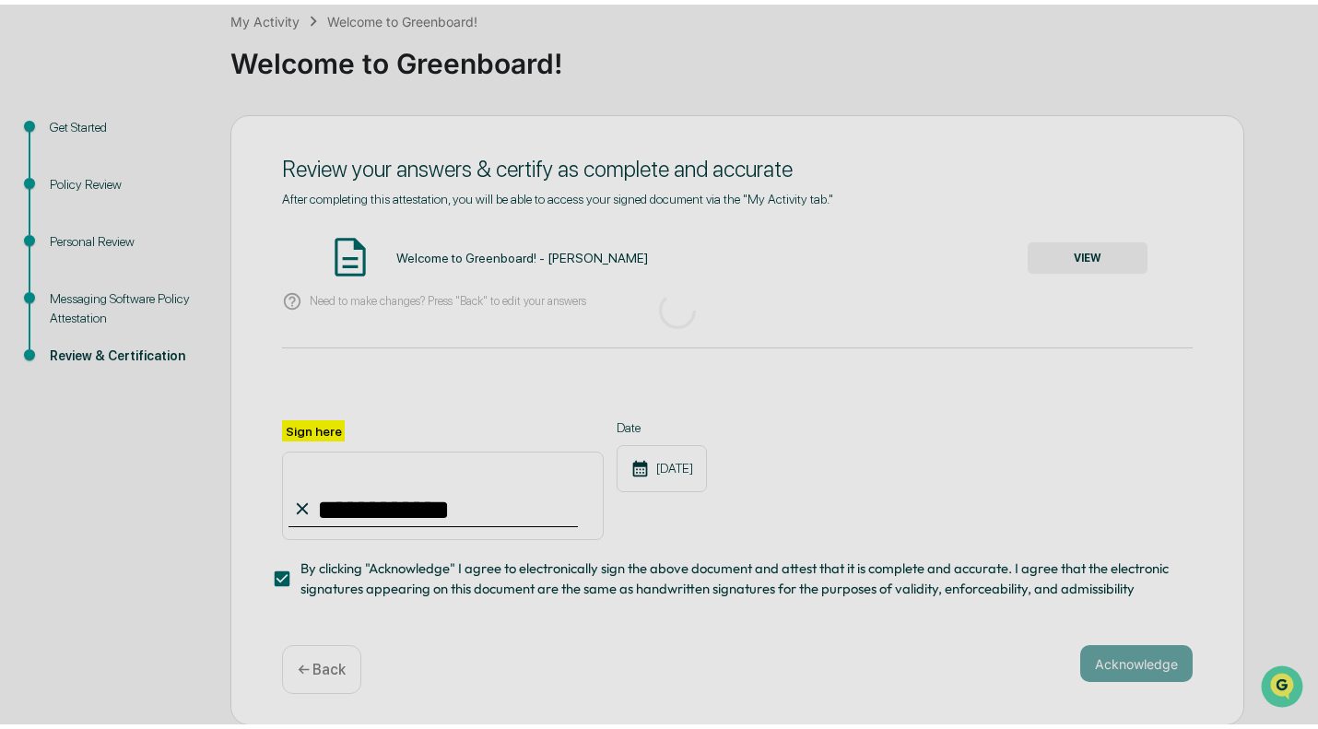
scroll to position [14, 0]
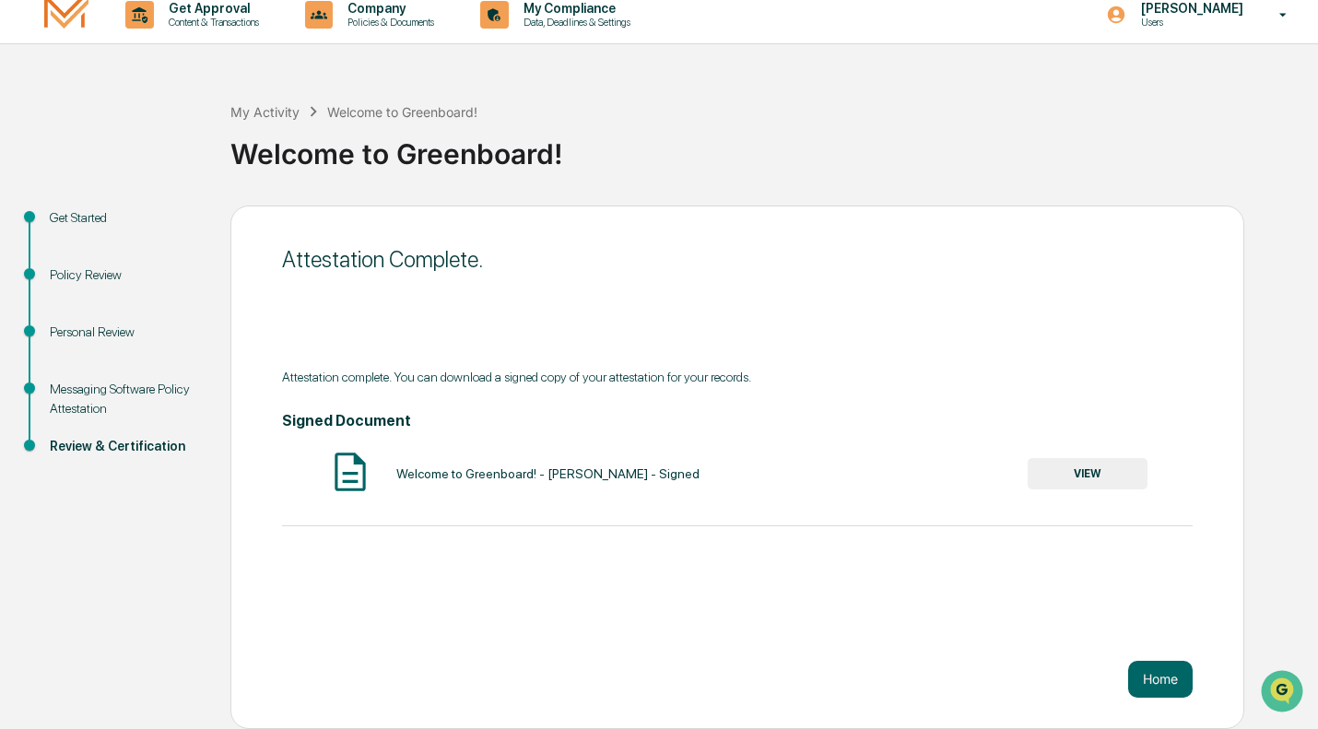
click at [1163, 677] on button "Home" at bounding box center [1160, 679] width 65 height 37
